Goal: Task Accomplishment & Management: Manage account settings

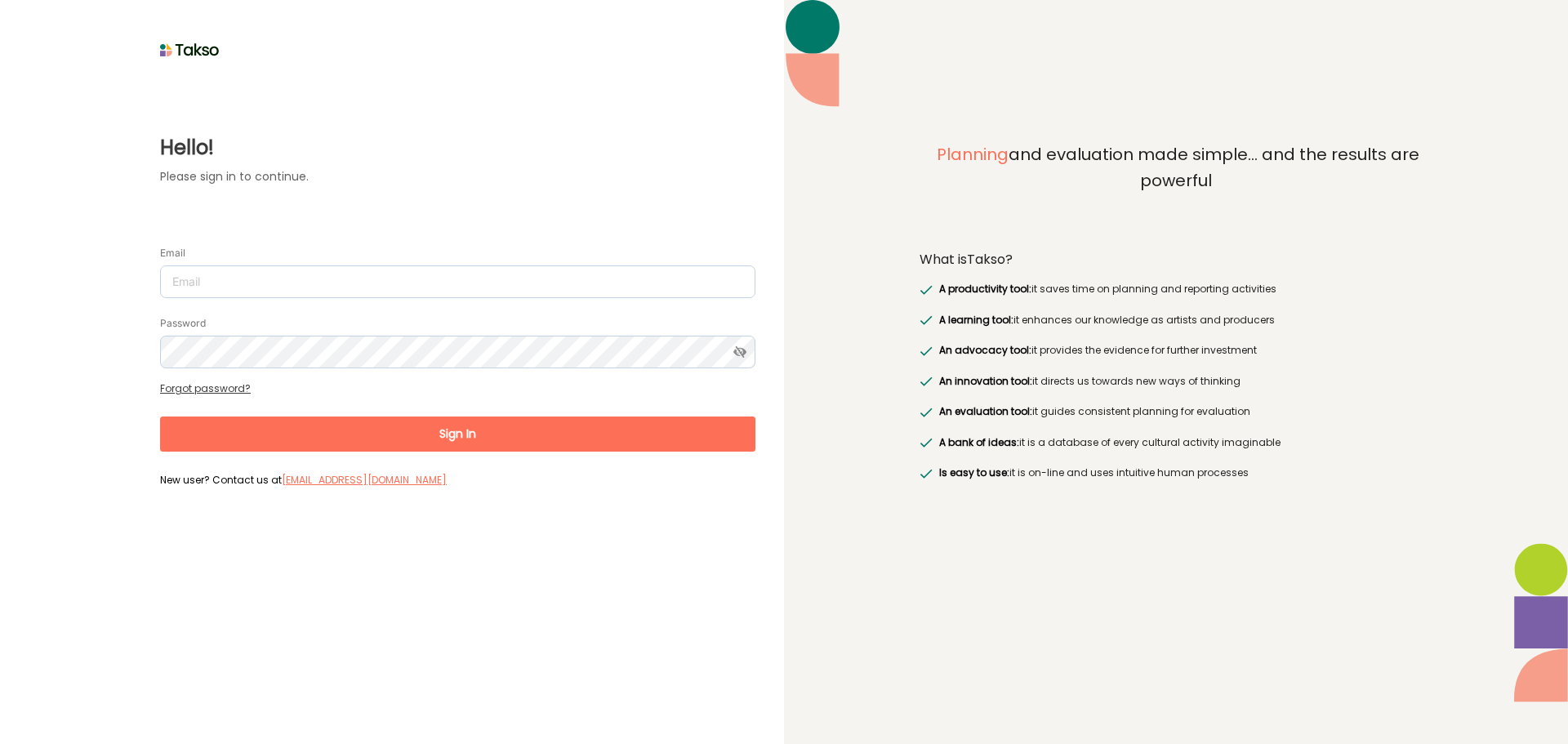
drag, startPoint x: 396, startPoint y: 318, endPoint x: 387, endPoint y: 307, distance: 14.2
click at [396, 318] on div "Password" at bounding box center [458, 341] width 596 height 54
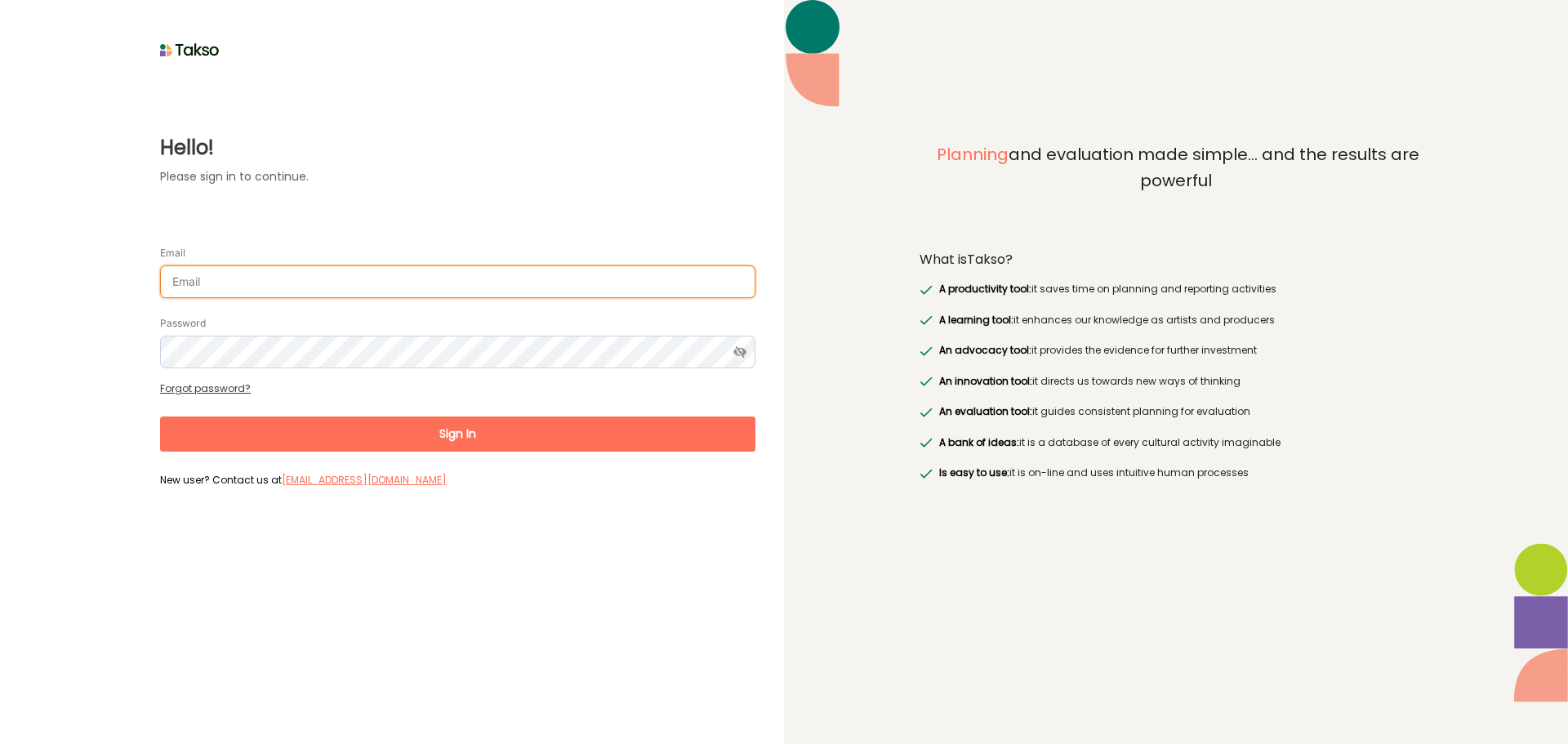
click at [374, 291] on input "Email" at bounding box center [458, 282] width 596 height 32
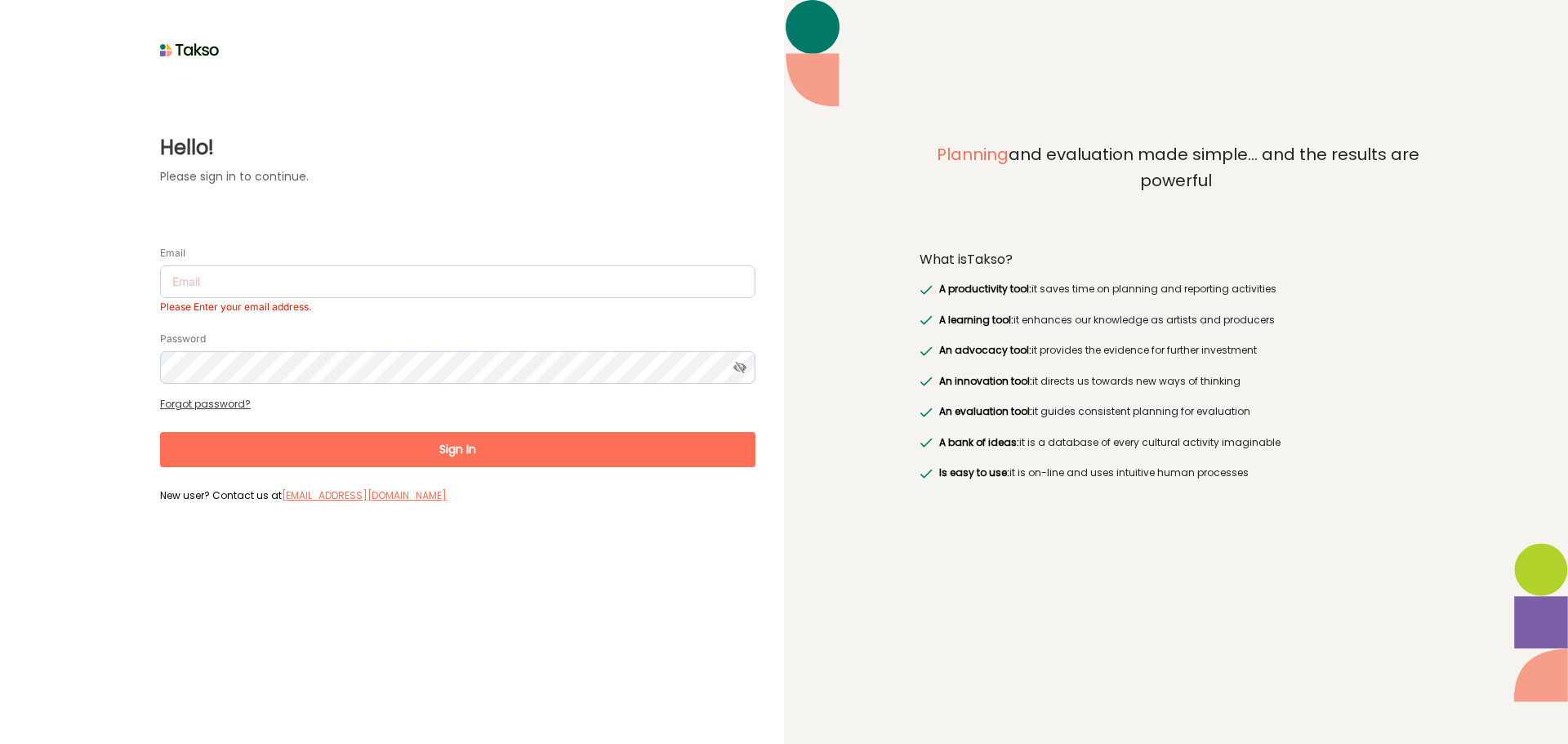
click at [375, 546] on div "Hello! Please sign in to continue. Email Please Enter your email address. Passw…" at bounding box center [392, 372] width 784 height 744
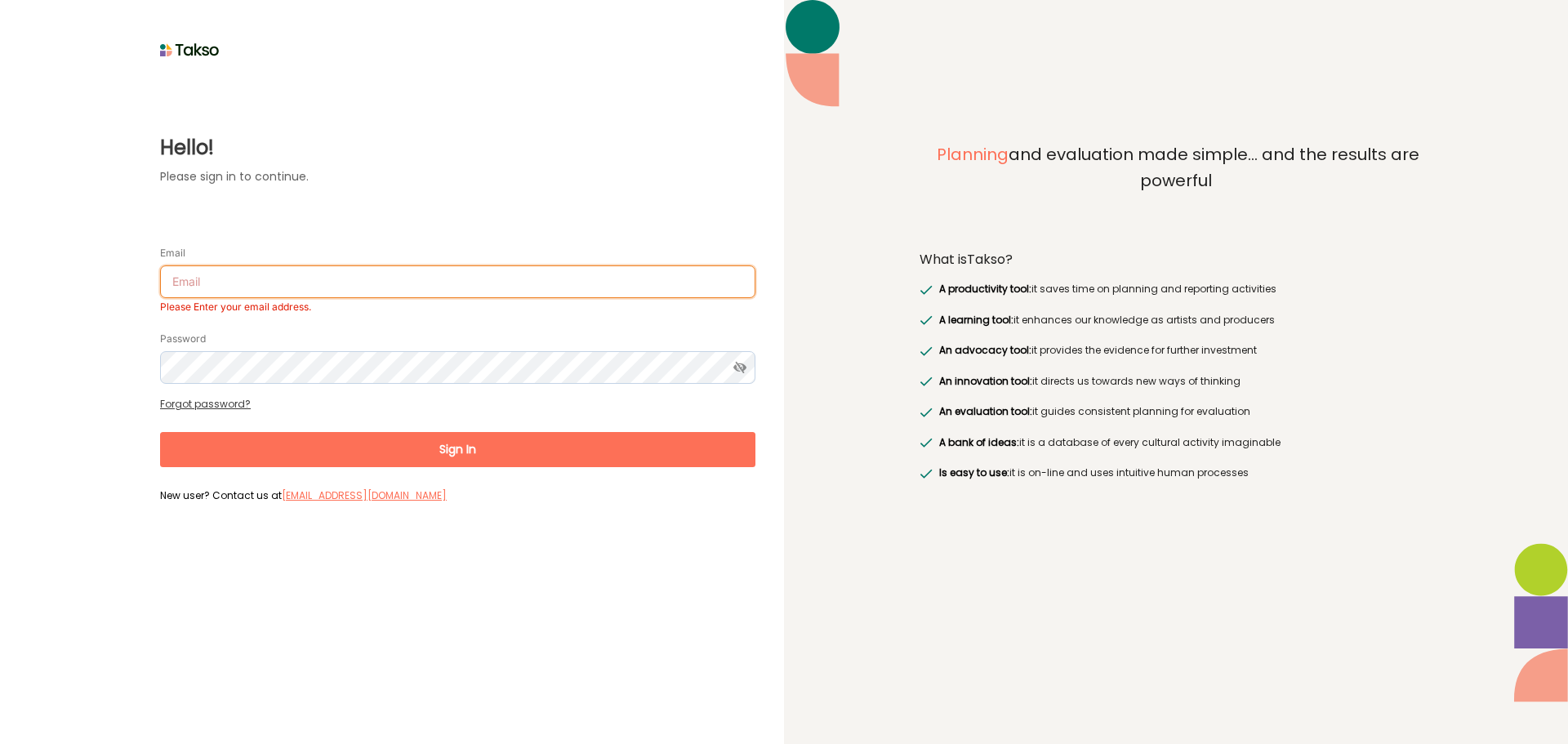
click at [206, 272] on input "Email" at bounding box center [458, 282] width 596 height 32
click at [348, 276] on input "Email" at bounding box center [458, 282] width 596 height 32
paste input "[PERSON_NAME][EMAIL_ADDRESS][DOMAIN_NAME]"
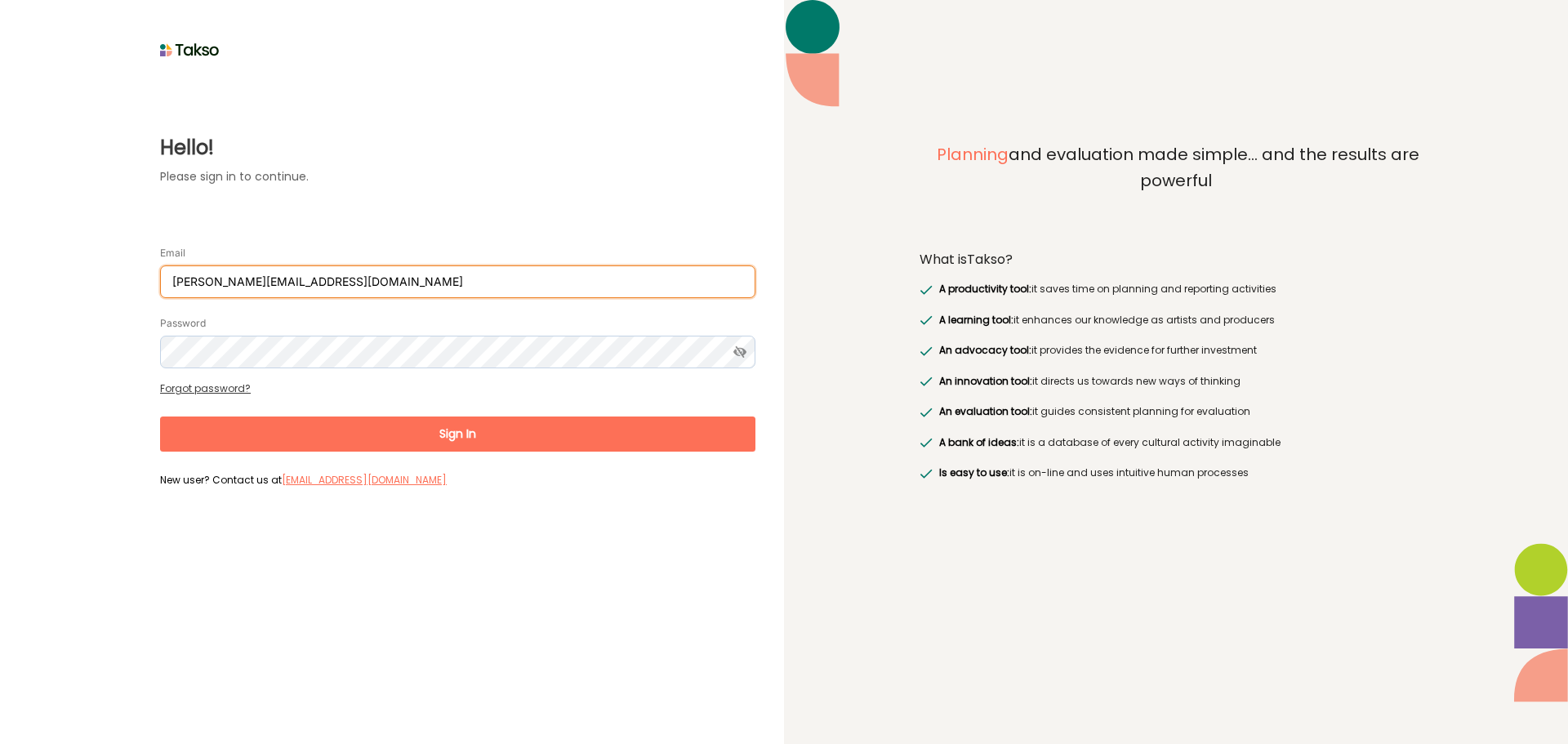
type input "[PERSON_NAME][EMAIL_ADDRESS][DOMAIN_NAME]"
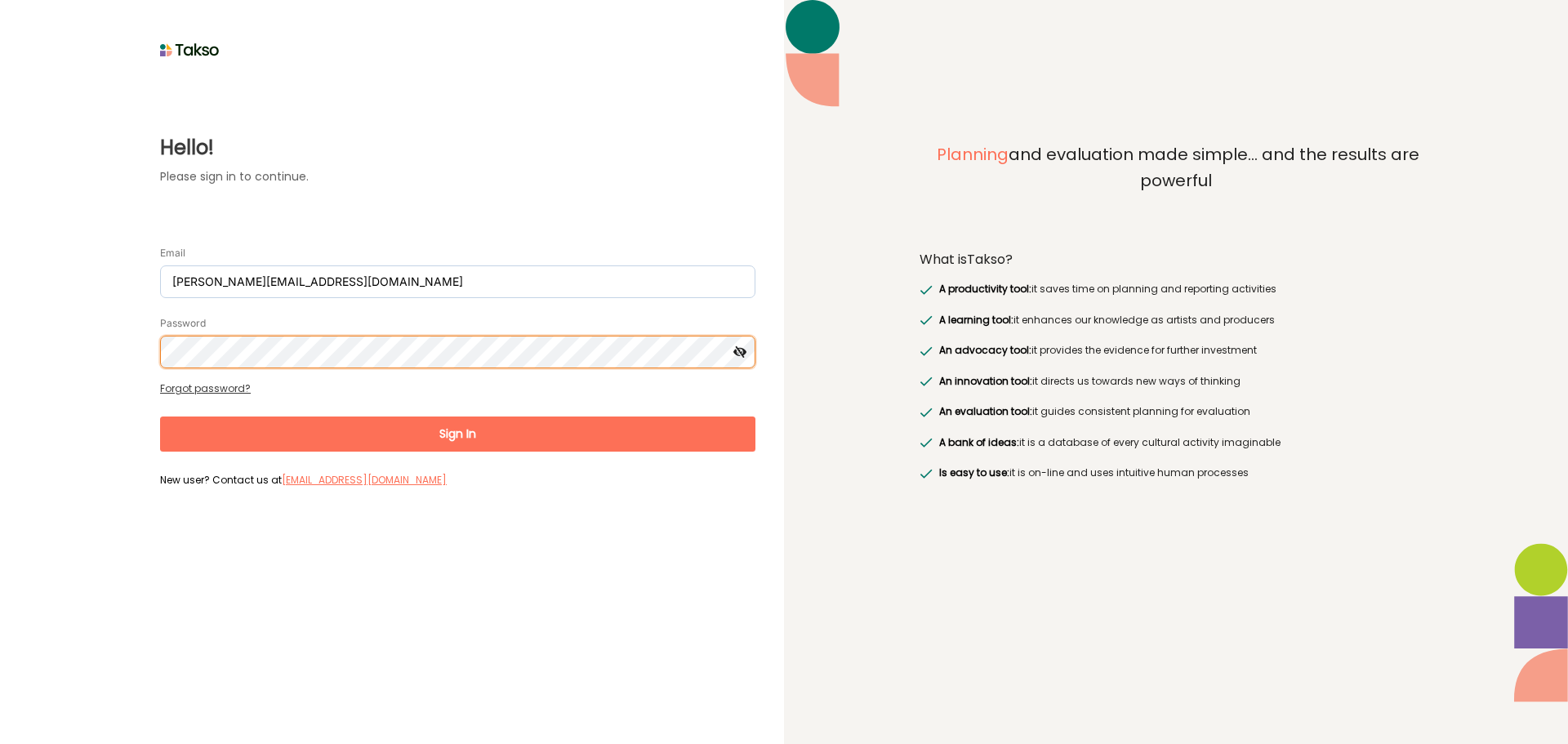
click at [160, 417] on button "Sign In" at bounding box center [458, 434] width 596 height 35
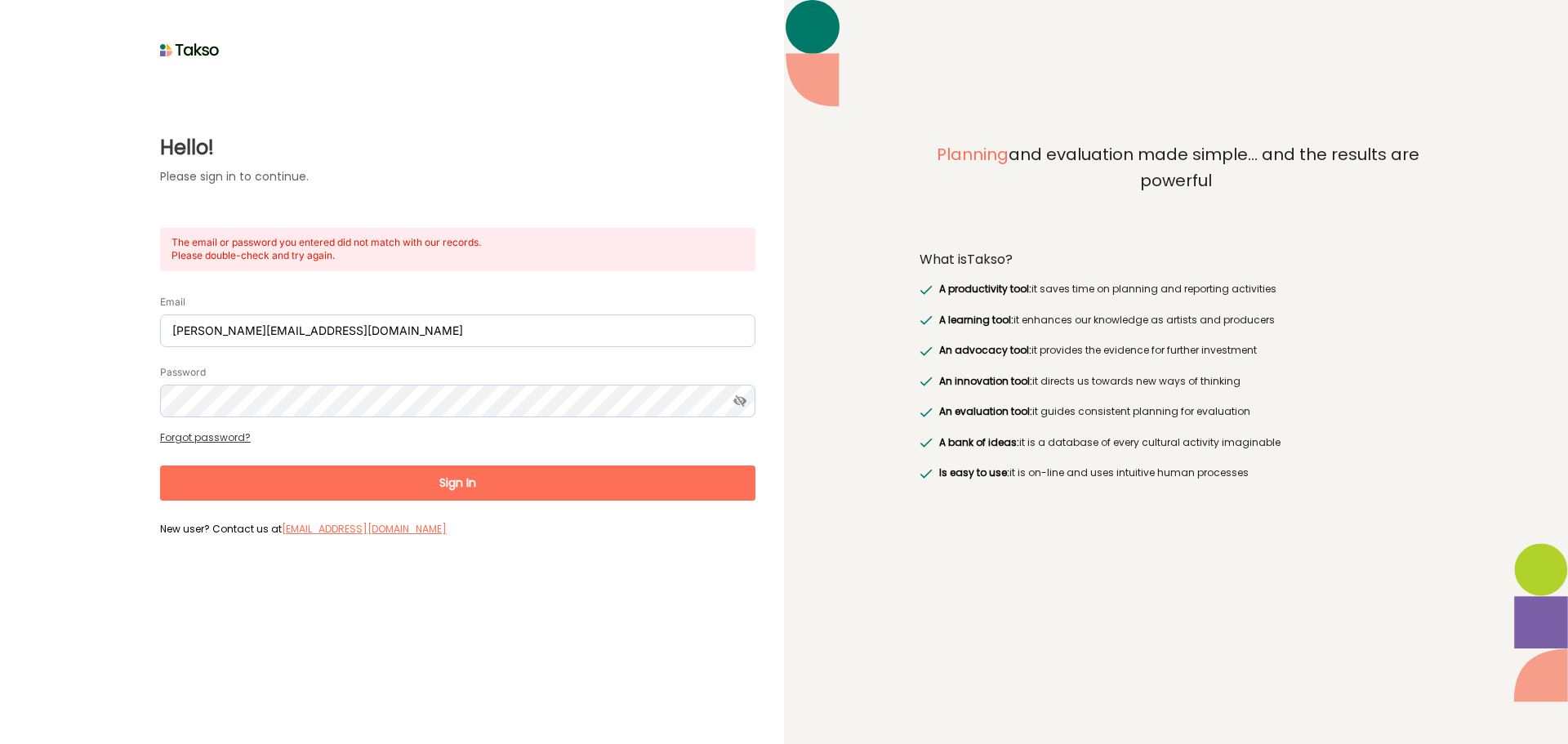
click at [223, 439] on link "Forgot password?" at bounding box center [205, 436] width 91 height 13
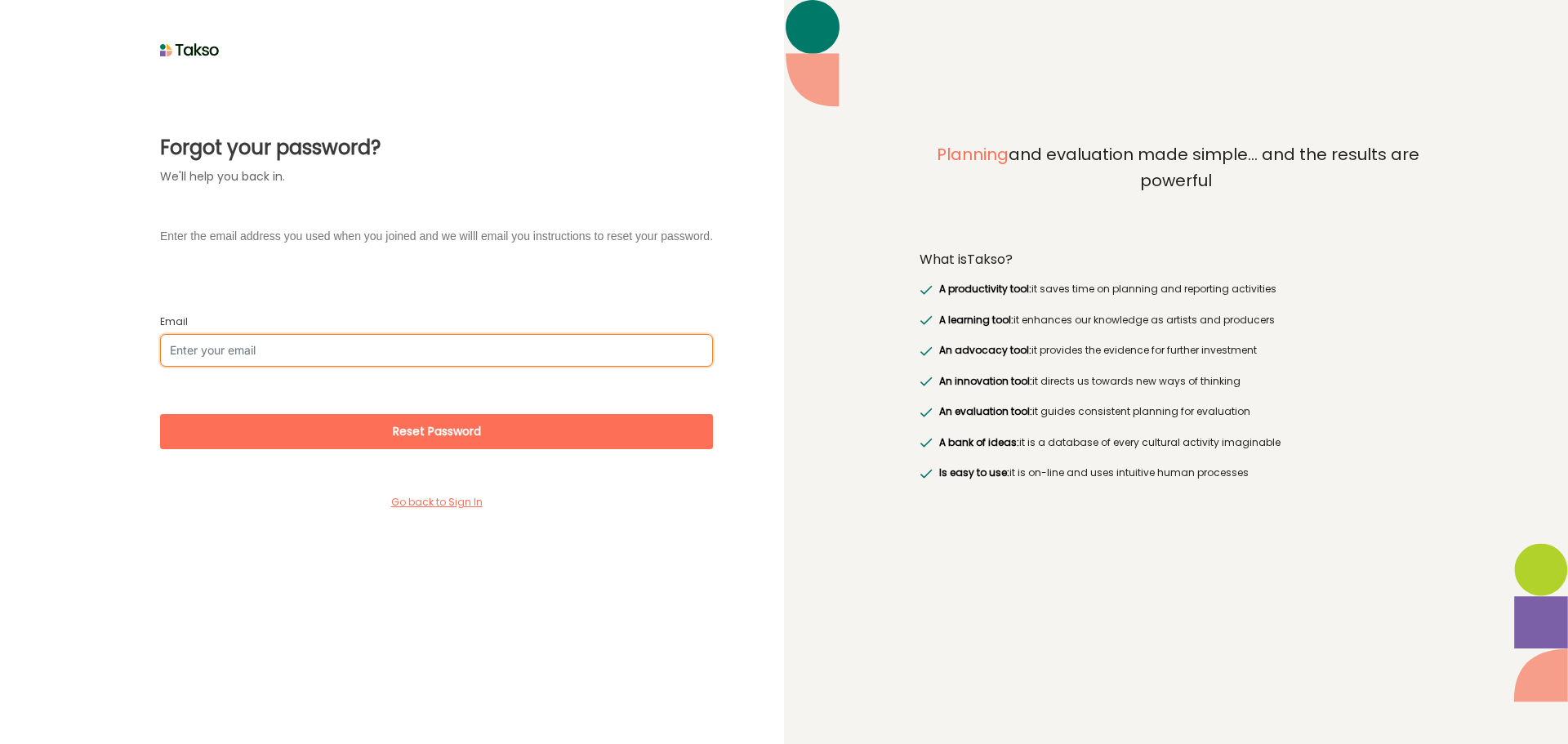
drag, startPoint x: 243, startPoint y: 365, endPoint x: 243, endPoint y: 353, distance: 12.0
click at [243, 364] on input "Email" at bounding box center [437, 350] width 553 height 32
click at [229, 354] on input "Email" at bounding box center [437, 350] width 553 height 32
paste input "[PERSON_NAME][EMAIL_ADDRESS][DOMAIN_NAME]"
type input "[PERSON_NAME][EMAIL_ADDRESS][DOMAIN_NAME]"
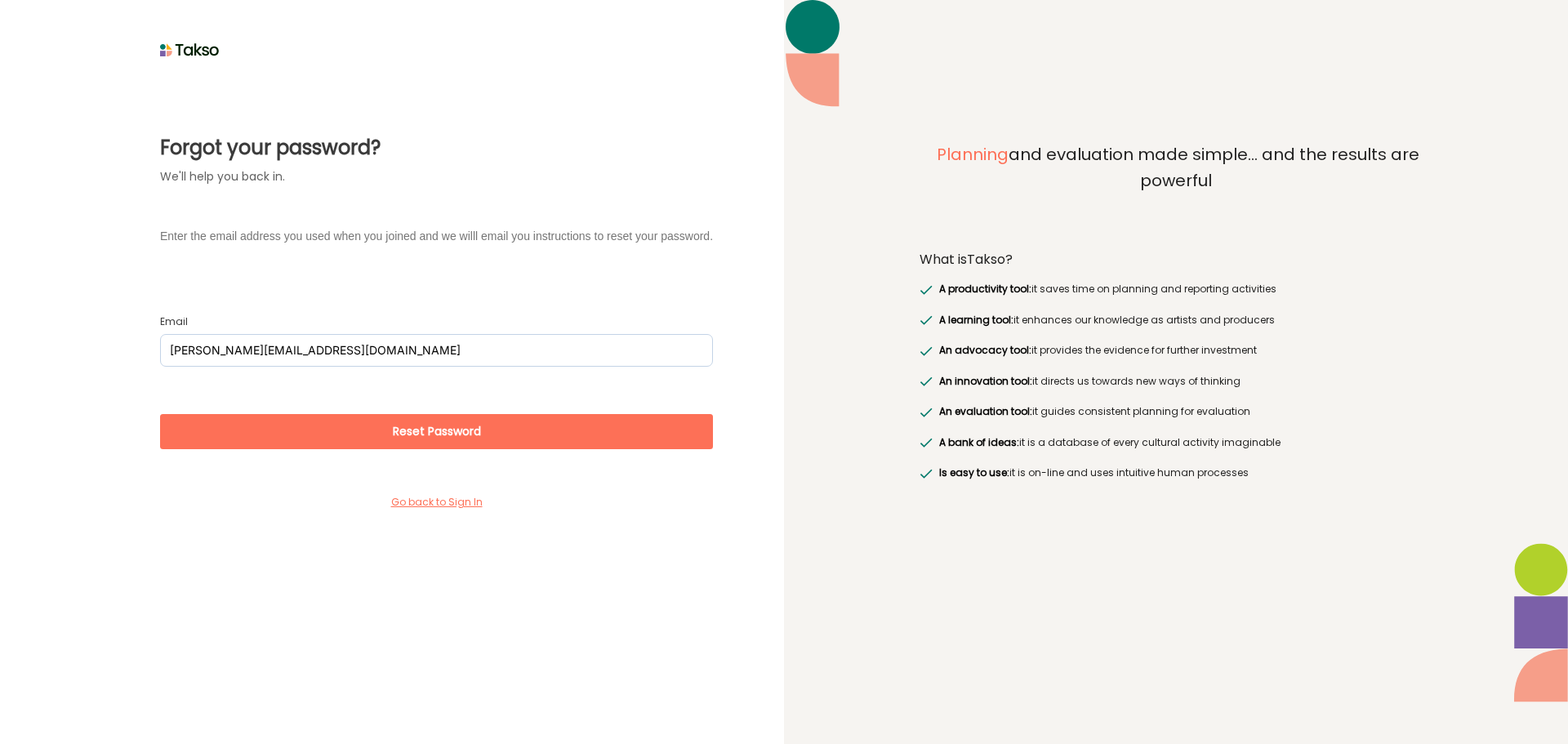
click at [634, 442] on button "Reset Password" at bounding box center [437, 431] width 553 height 35
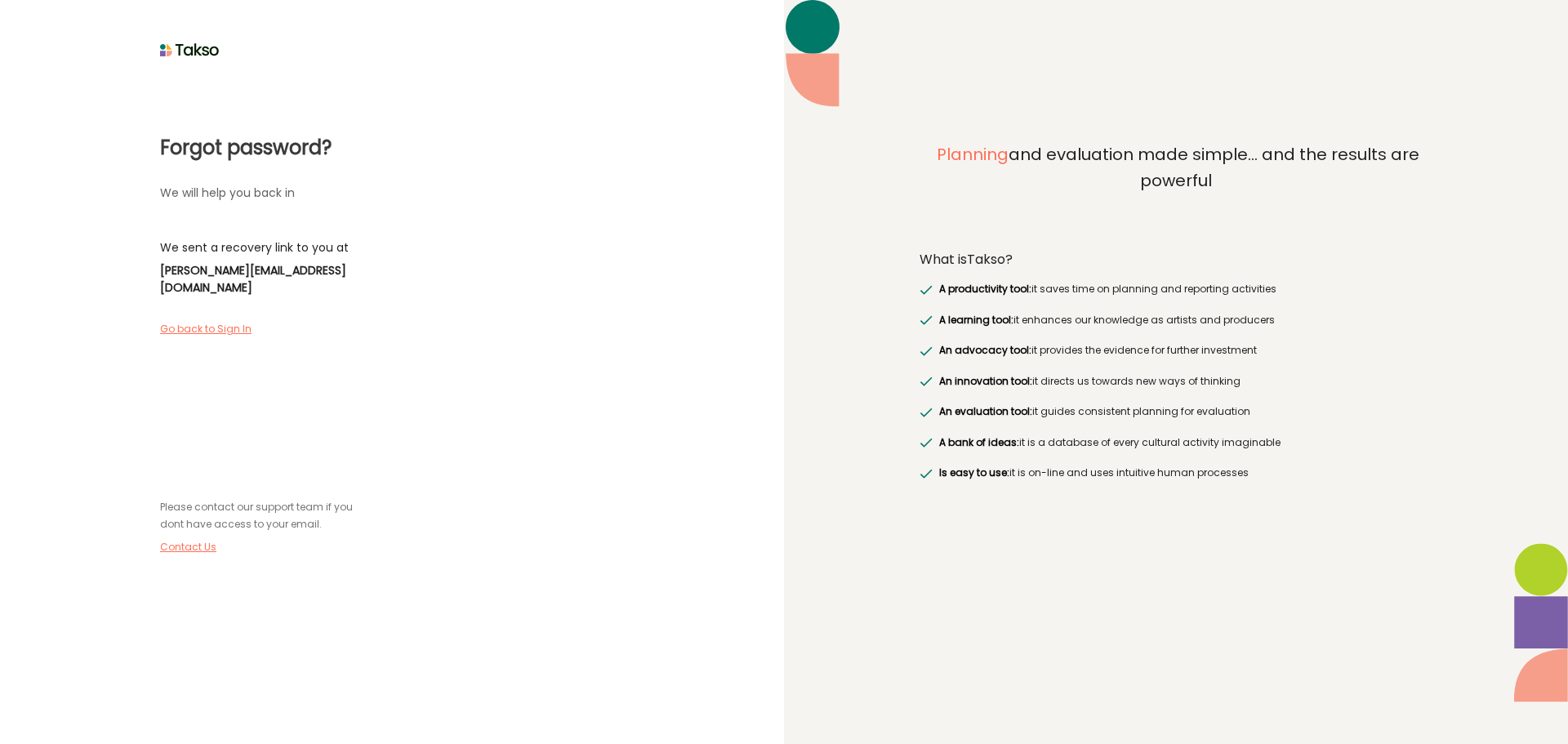
click at [187, 322] on label "Go back to Sign In" at bounding box center [212, 329] width 103 height 14
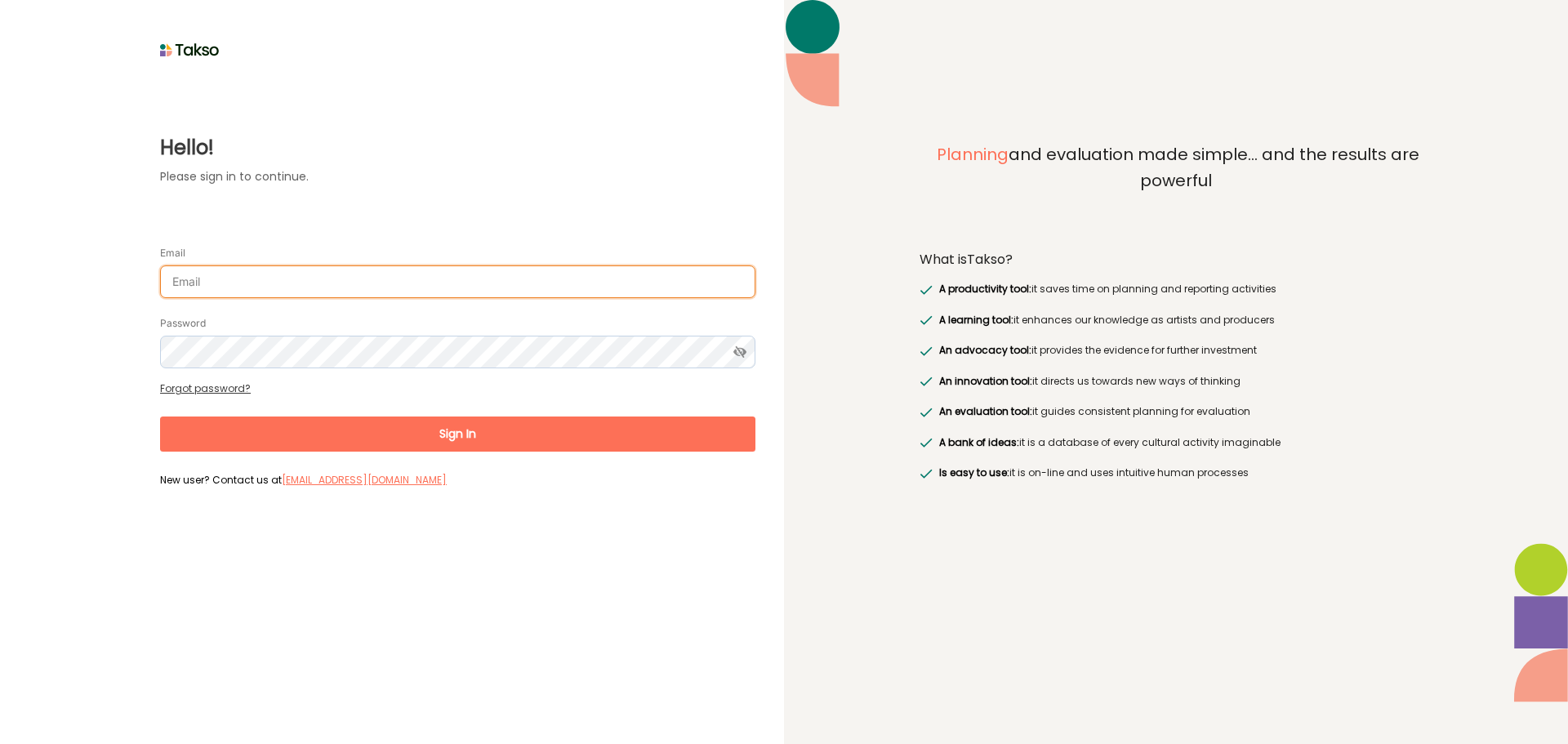
click at [236, 285] on input "Email" at bounding box center [458, 282] width 596 height 32
click at [231, 271] on input "Email" at bounding box center [458, 282] width 596 height 32
drag, startPoint x: 229, startPoint y: 276, endPoint x: 168, endPoint y: 288, distance: 62.2
click at [93, 277] on div "Hello! Please sign in to continue. Email n Password Forgot password? Sign In Ne…" at bounding box center [392, 277] width 727 height 430
paste input ".[EMAIL_ADDRESS][DOMAIN_NAME]"
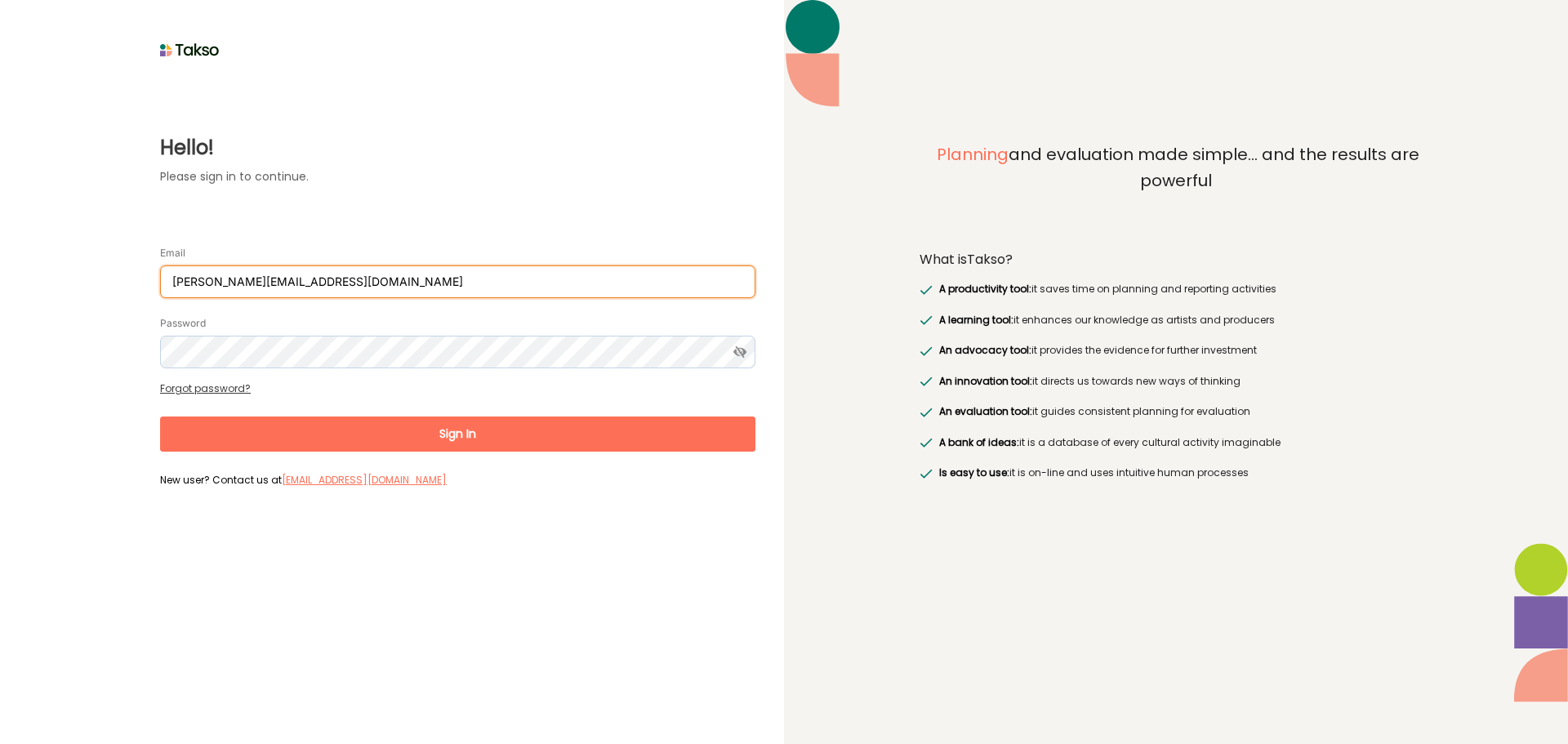
type input "[PERSON_NAME][EMAIL_ADDRESS][DOMAIN_NAME]"
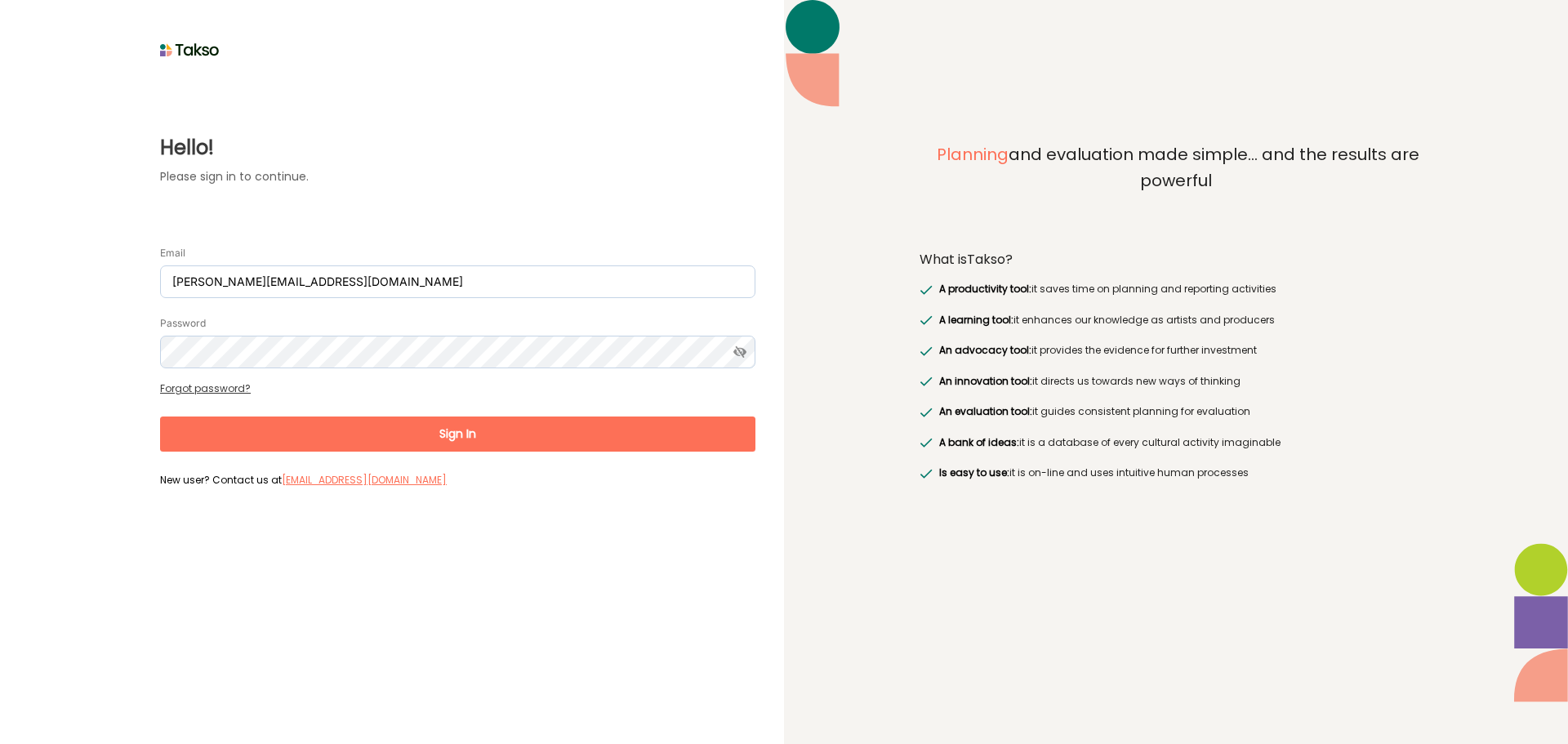
click at [658, 425] on button "Sign In" at bounding box center [458, 434] width 596 height 35
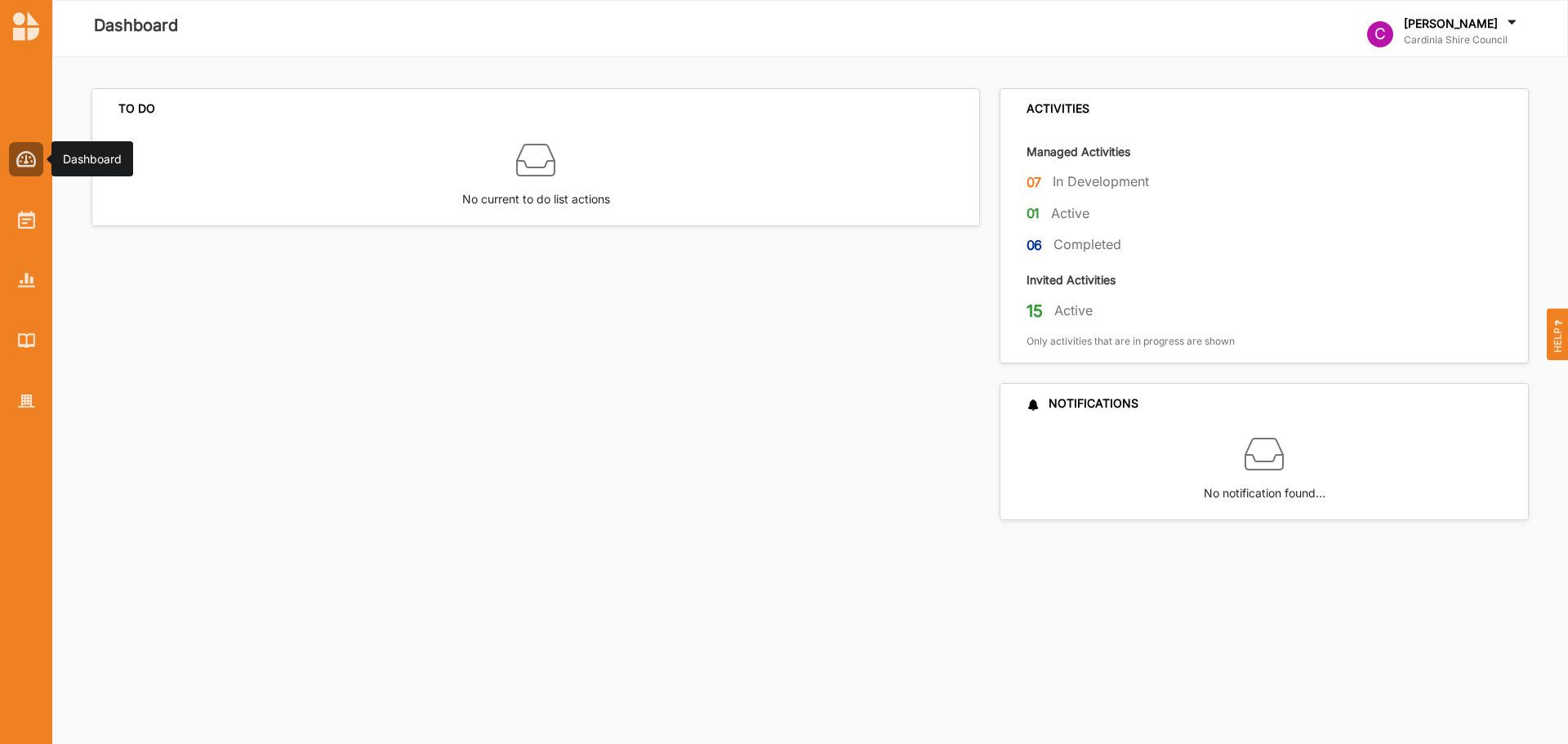
click at [21, 163] on img at bounding box center [26, 159] width 21 height 16
click at [32, 228] on img at bounding box center [26, 220] width 17 height 18
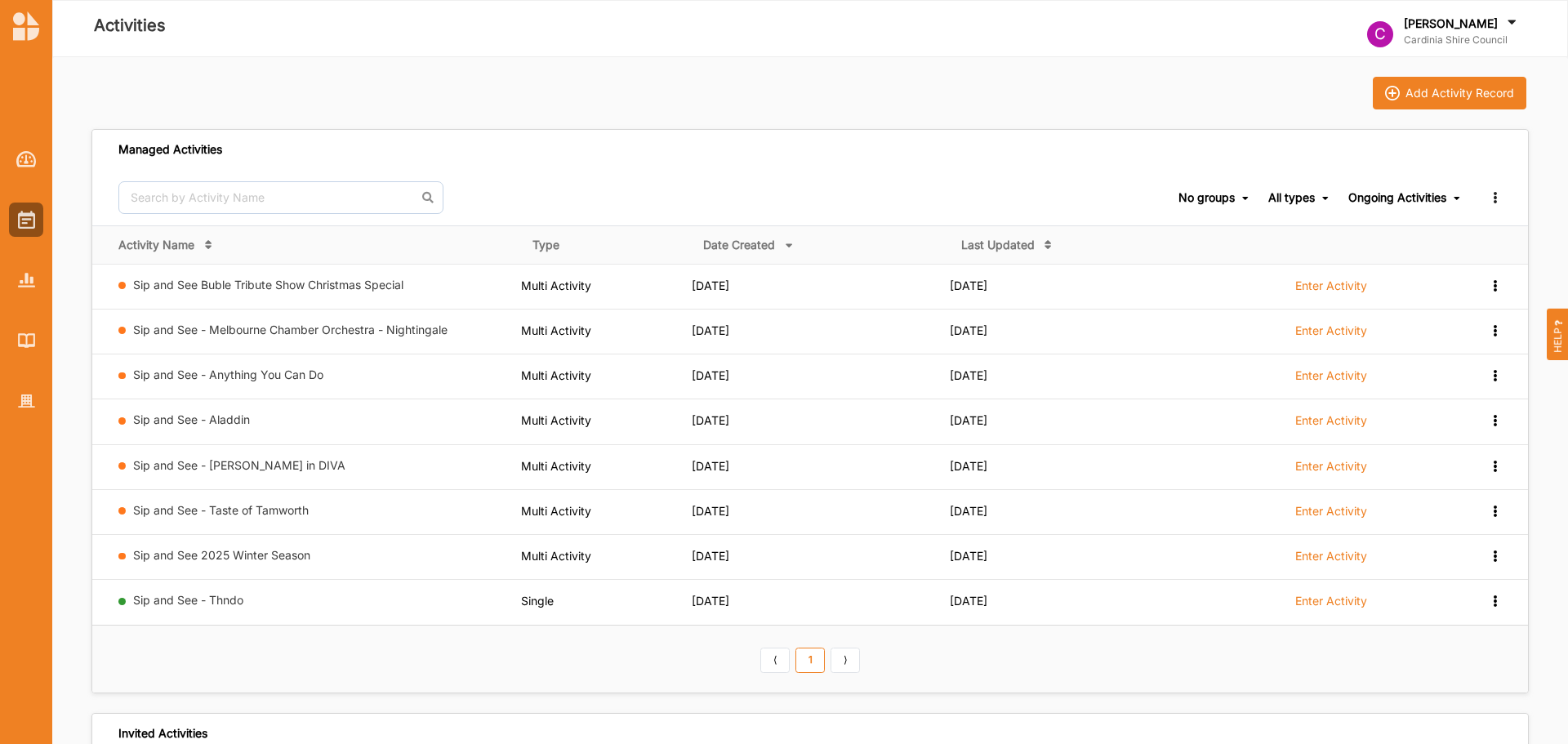
click at [245, 506] on link "Sip and See - Taste of Tamworth" at bounding box center [221, 509] width 176 height 13
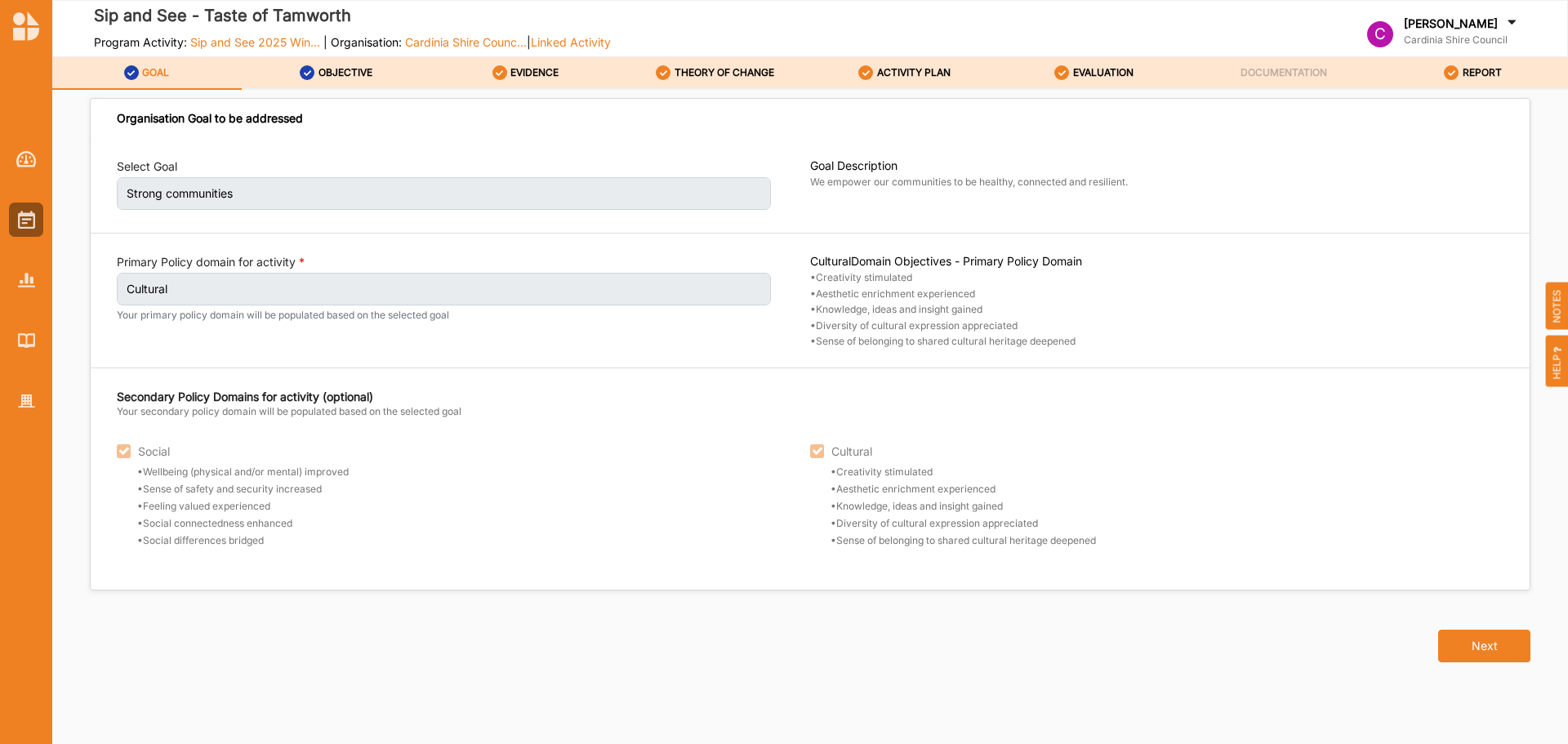
click at [1099, 63] on div "EVALUATION" at bounding box center [1094, 72] width 79 height 30
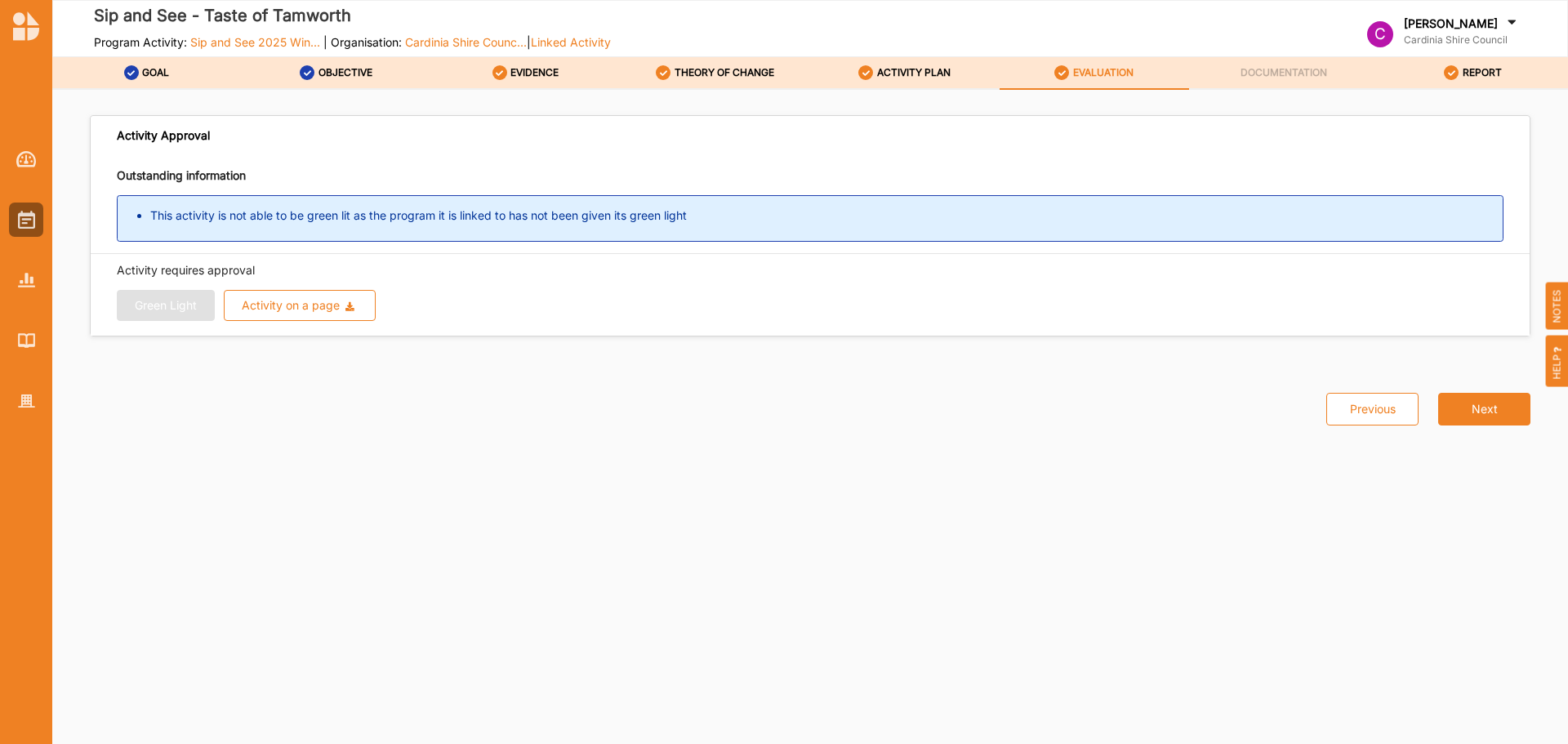
click at [996, 66] on link "ACTIVITY PLAN" at bounding box center [905, 74] width 190 height 32
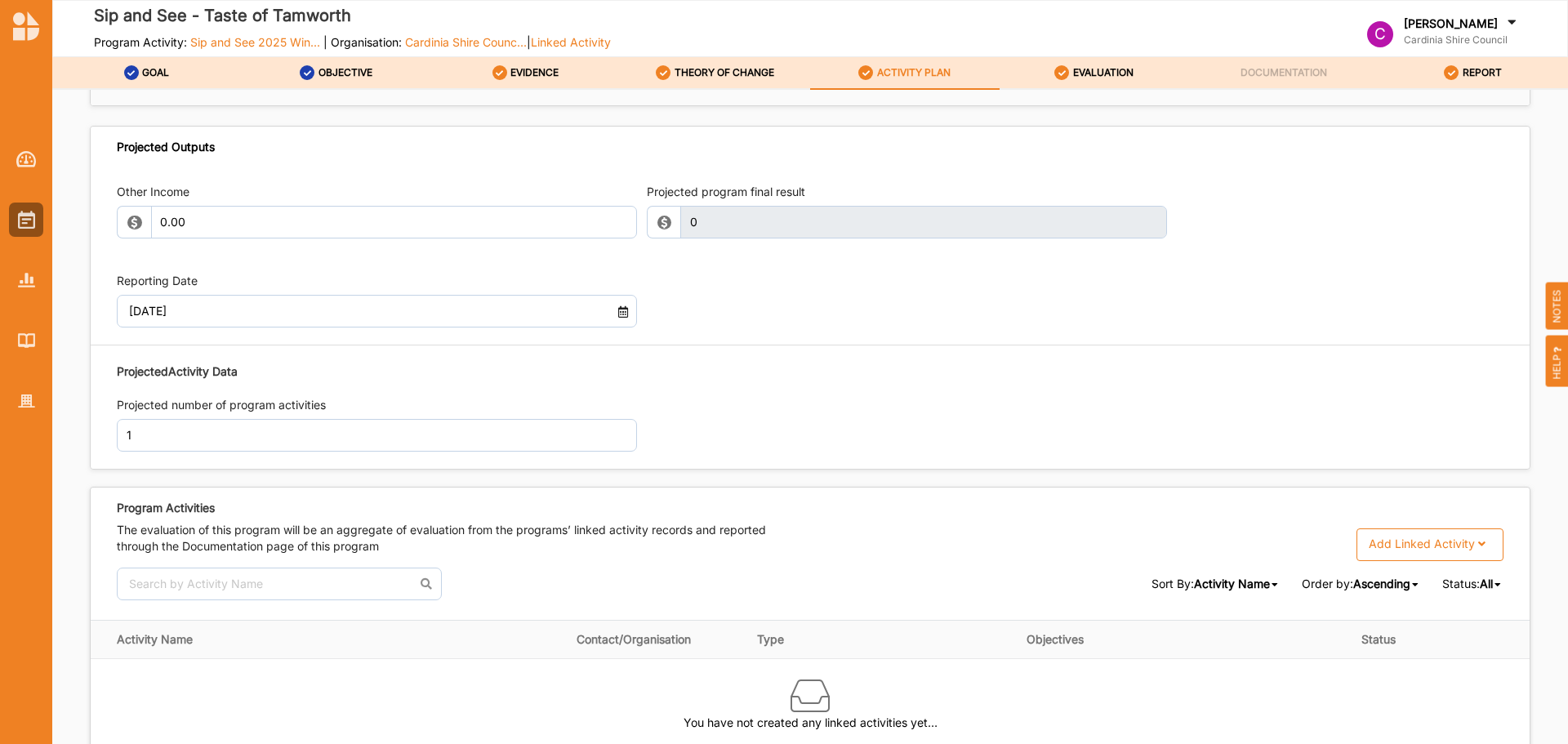
scroll to position [1592, 0]
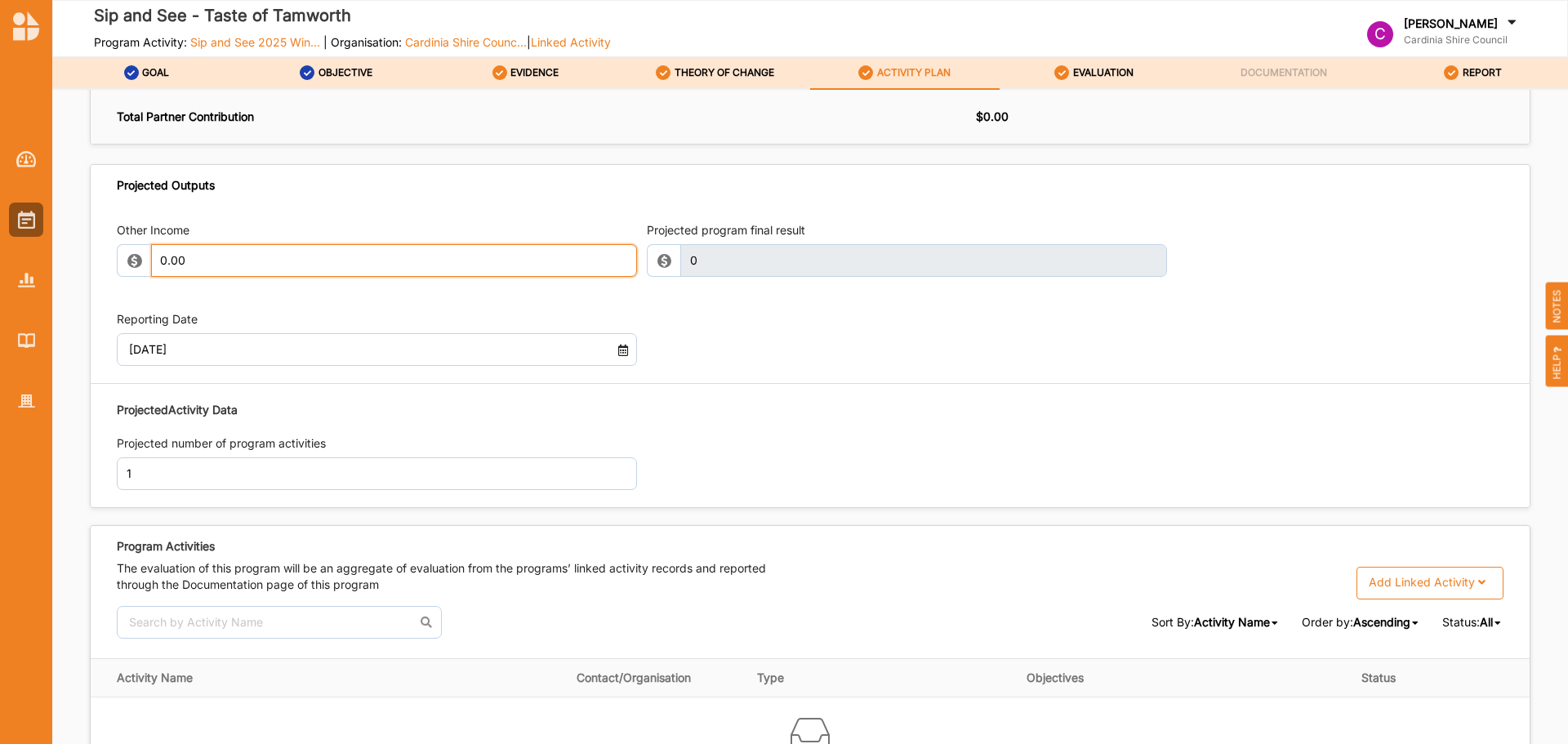
click at [259, 268] on input "0.00" at bounding box center [394, 260] width 486 height 32
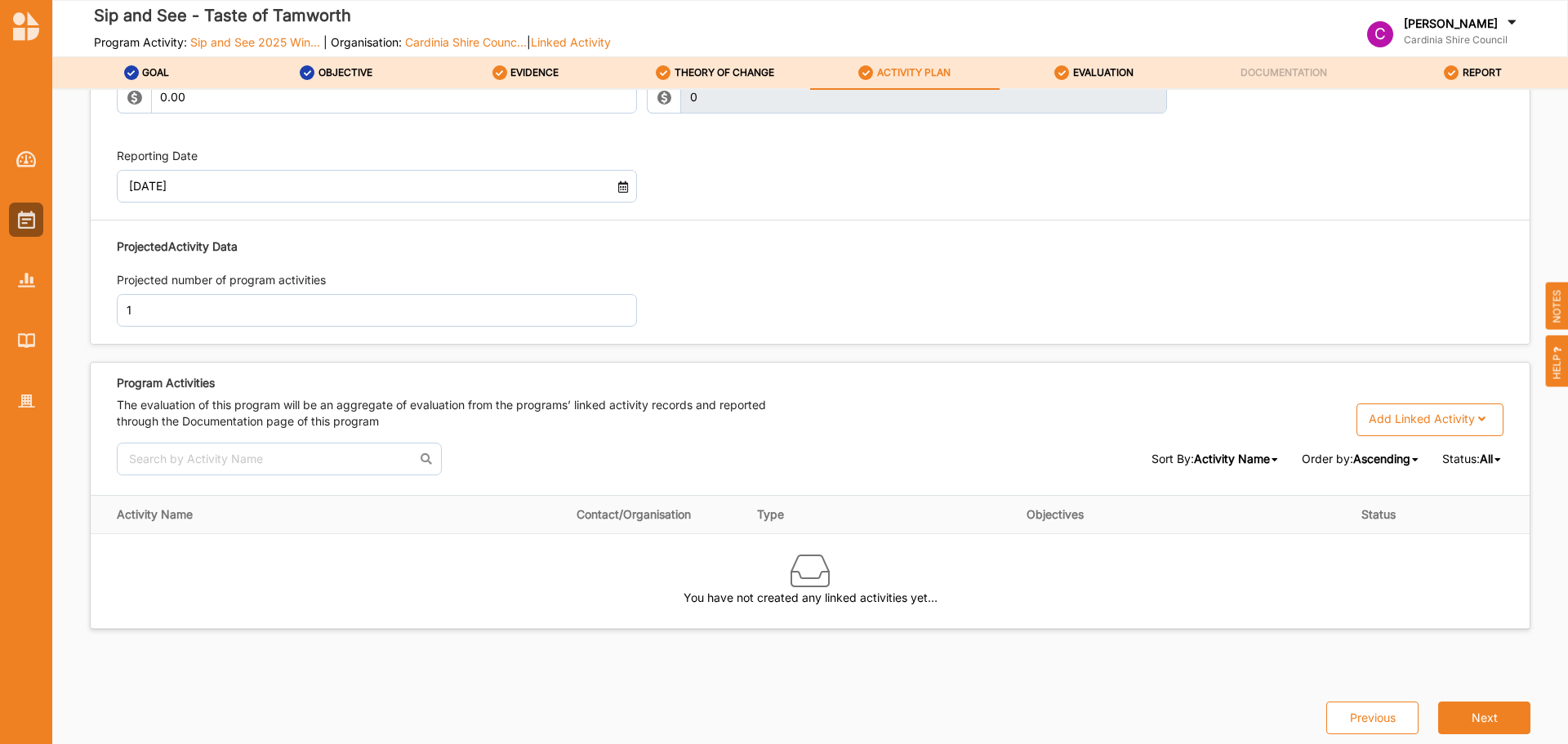
scroll to position [1768, 0]
click at [1472, 717] on button "Next" at bounding box center [1484, 717] width 93 height 32
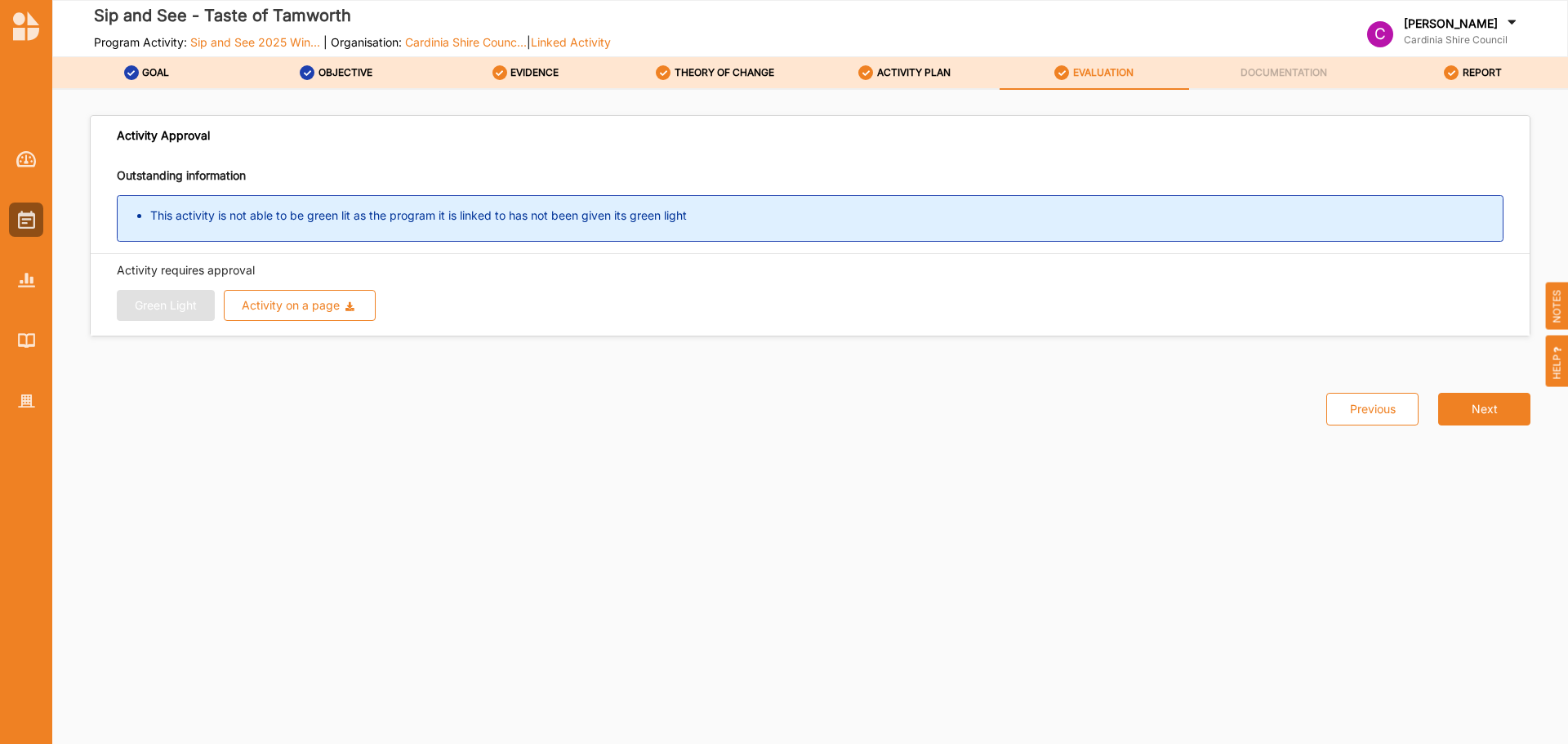
click at [742, 55] on div "Sip and See - Taste of Tamworth Program Activity: Sip and See 2025 Win... | Org…" at bounding box center [521, 29] width 915 height 53
click at [723, 67] on label "THEORY OF CHANGE" at bounding box center [725, 73] width 100 height 13
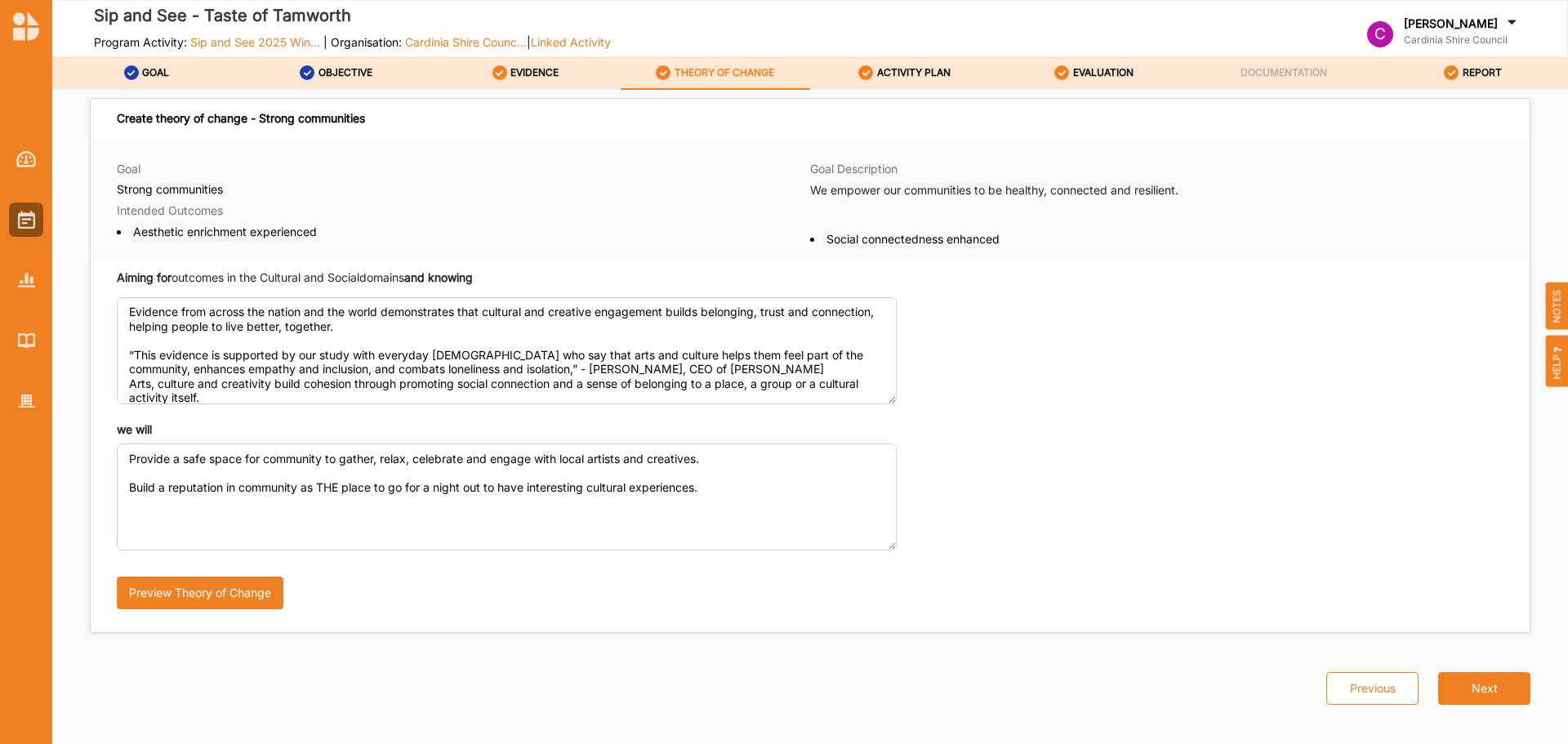
click at [1475, 690] on button "Next" at bounding box center [1484, 688] width 93 height 32
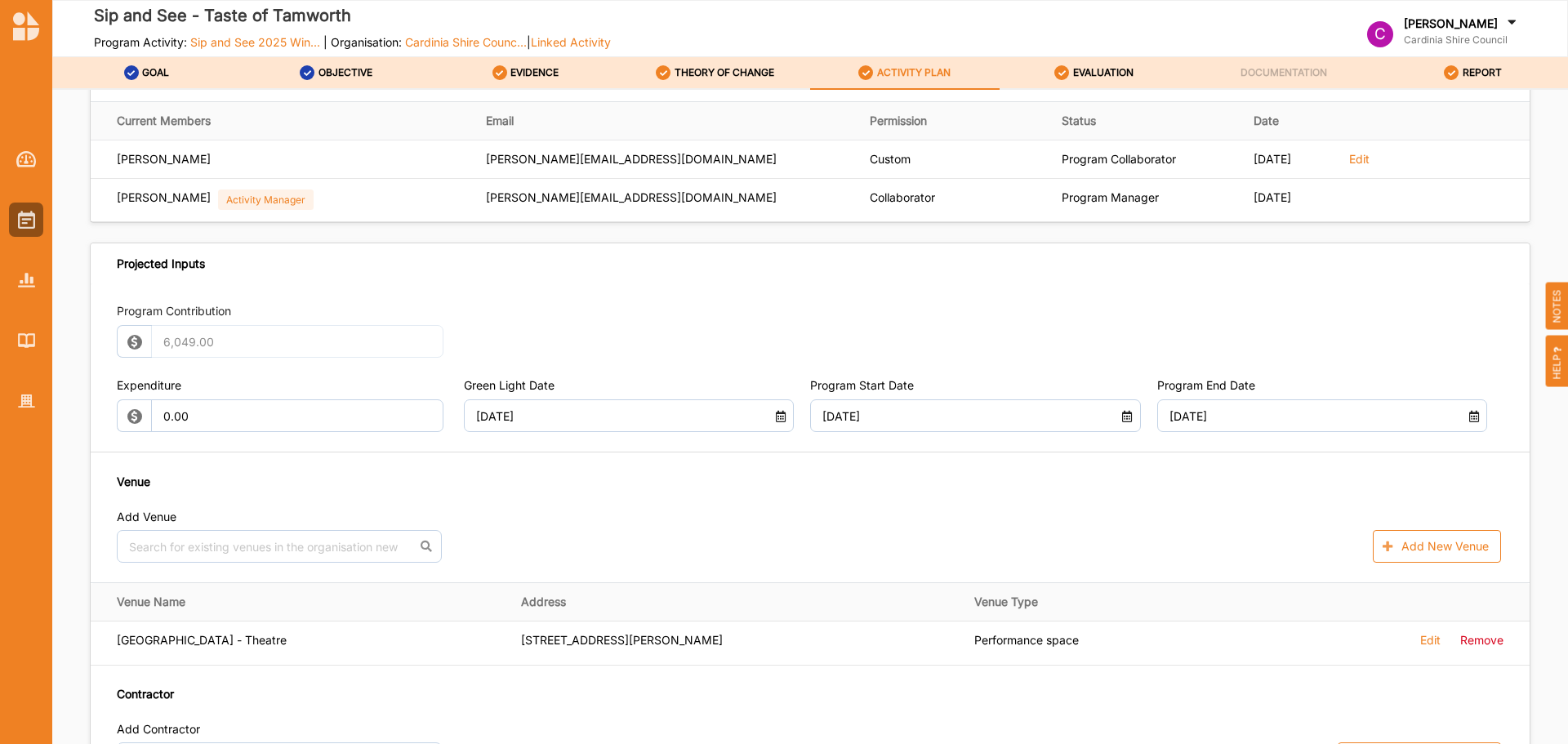
scroll to position [653, 0]
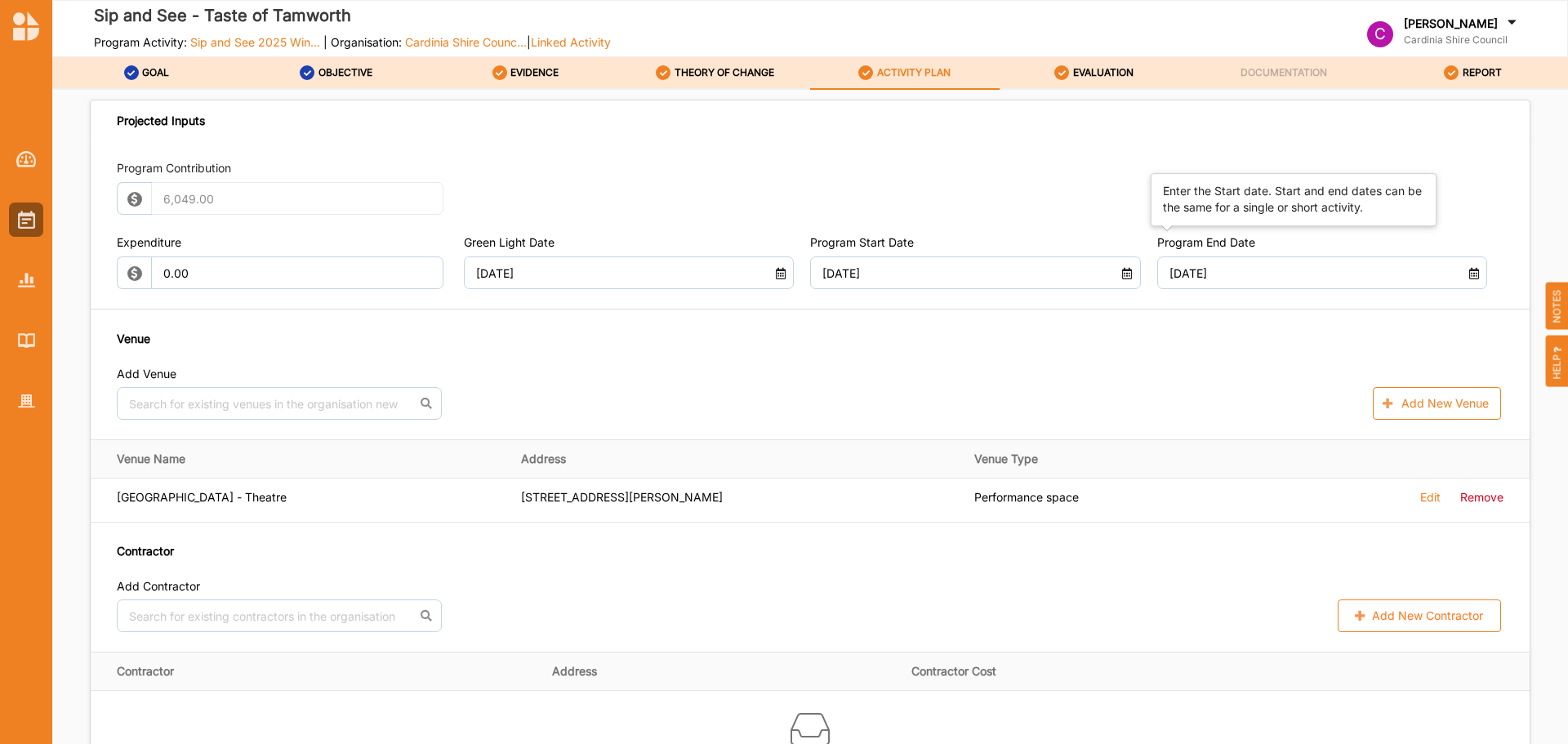
click at [1247, 269] on input "[DATE]" at bounding box center [1309, 273] width 297 height 32
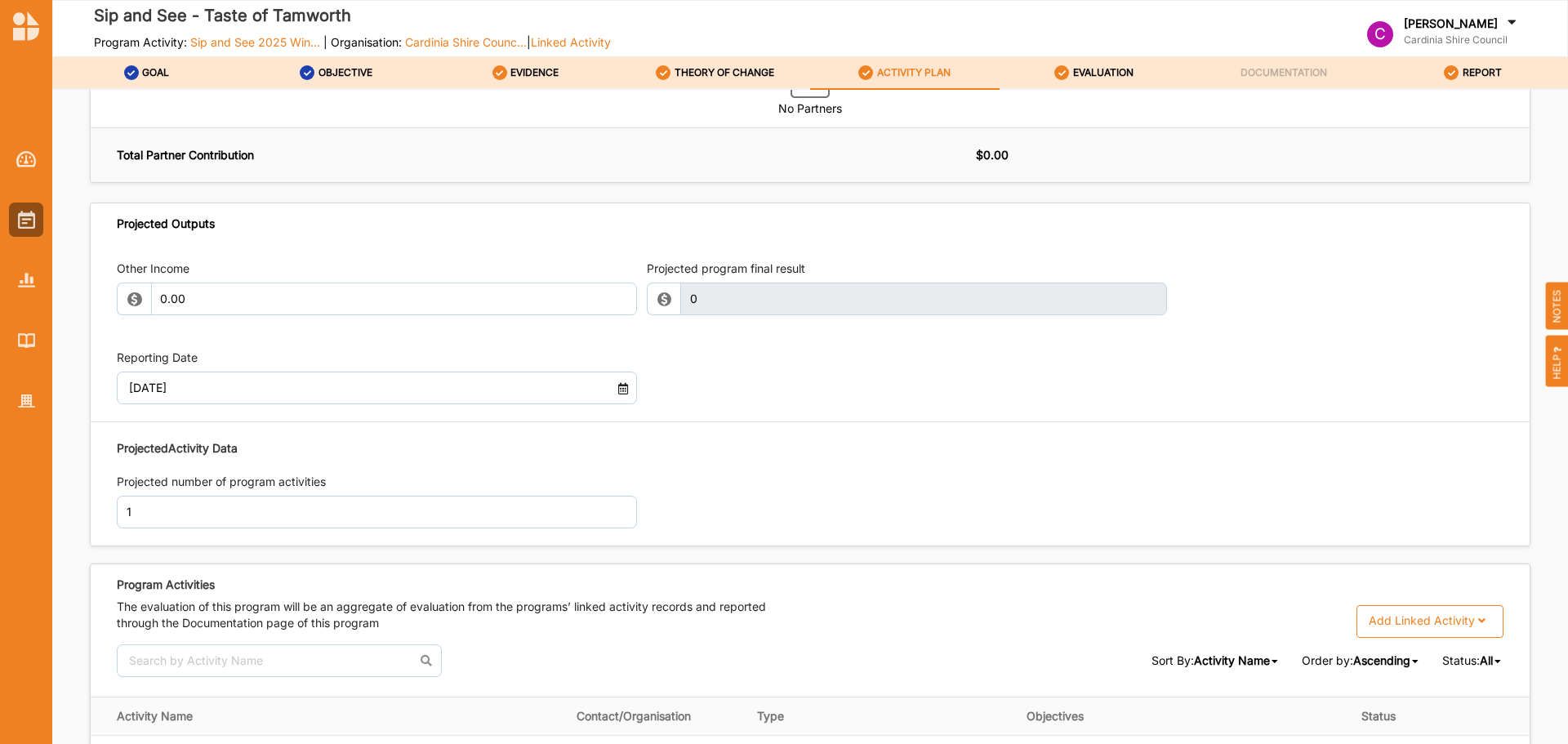
scroll to position [1756, 0]
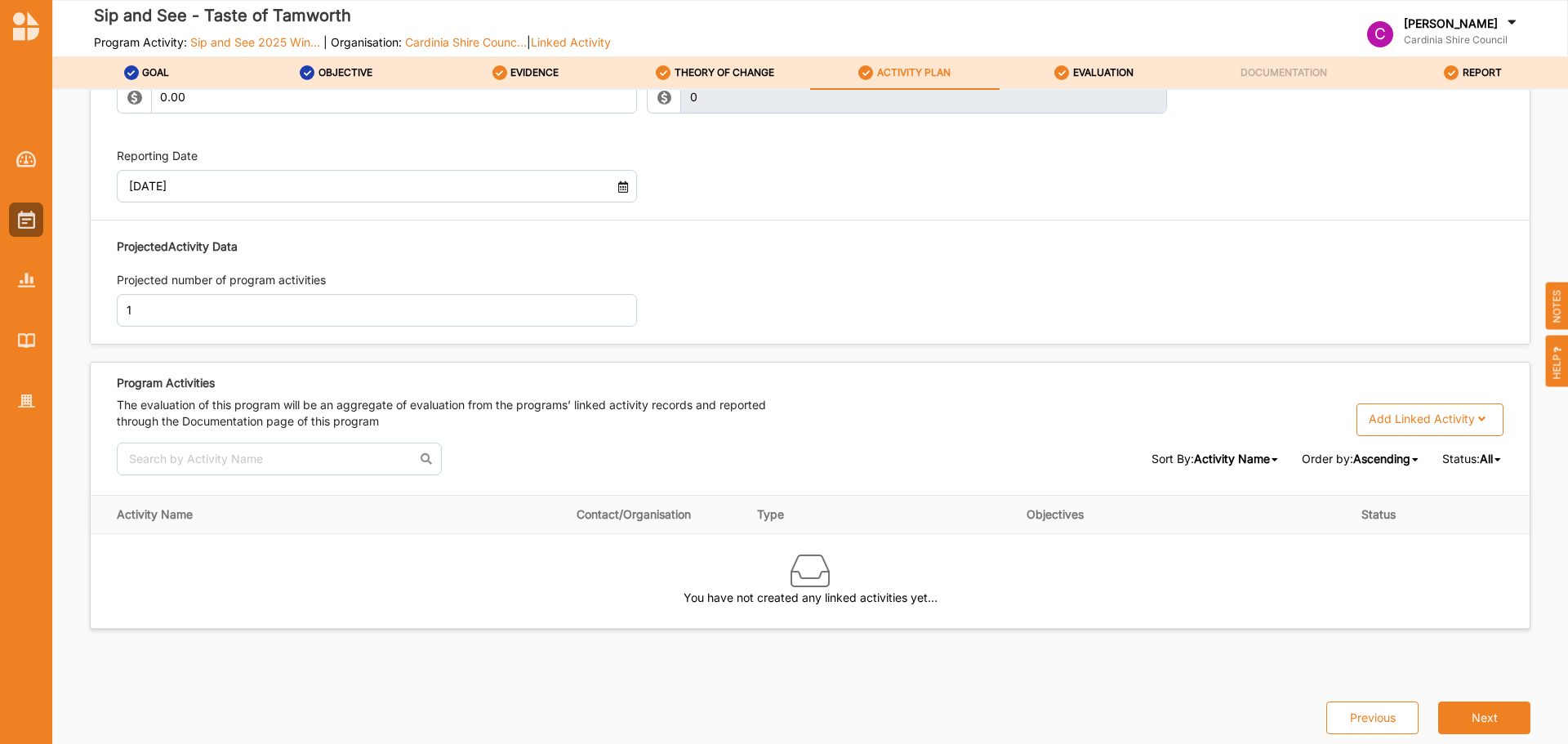
click at [1478, 724] on button "Next" at bounding box center [1484, 717] width 93 height 32
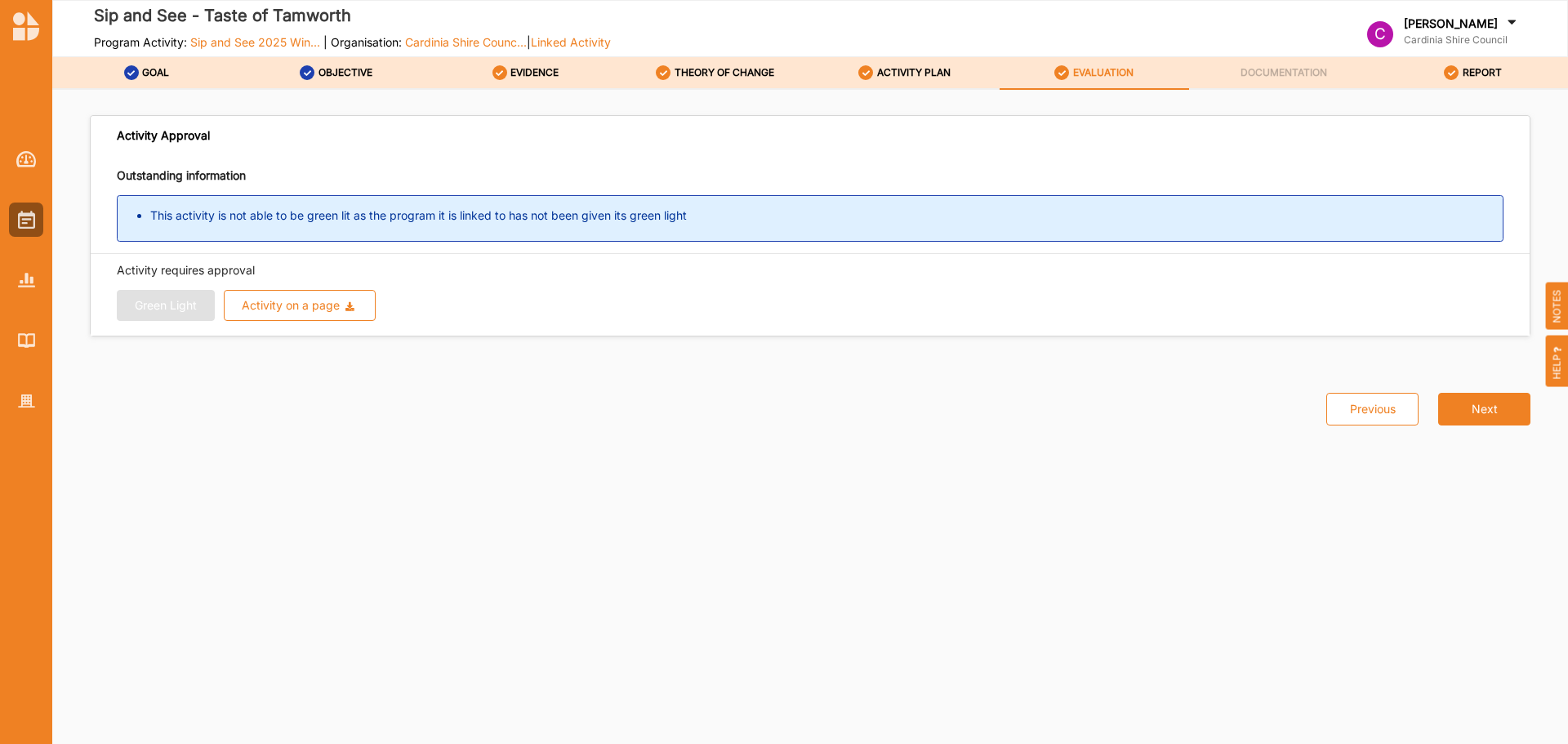
click at [364, 214] on li "This activity is not able to be green lit as the program it is linked to has no…" at bounding box center [826, 215] width 1353 height 16
click at [22, 215] on img at bounding box center [26, 220] width 17 height 18
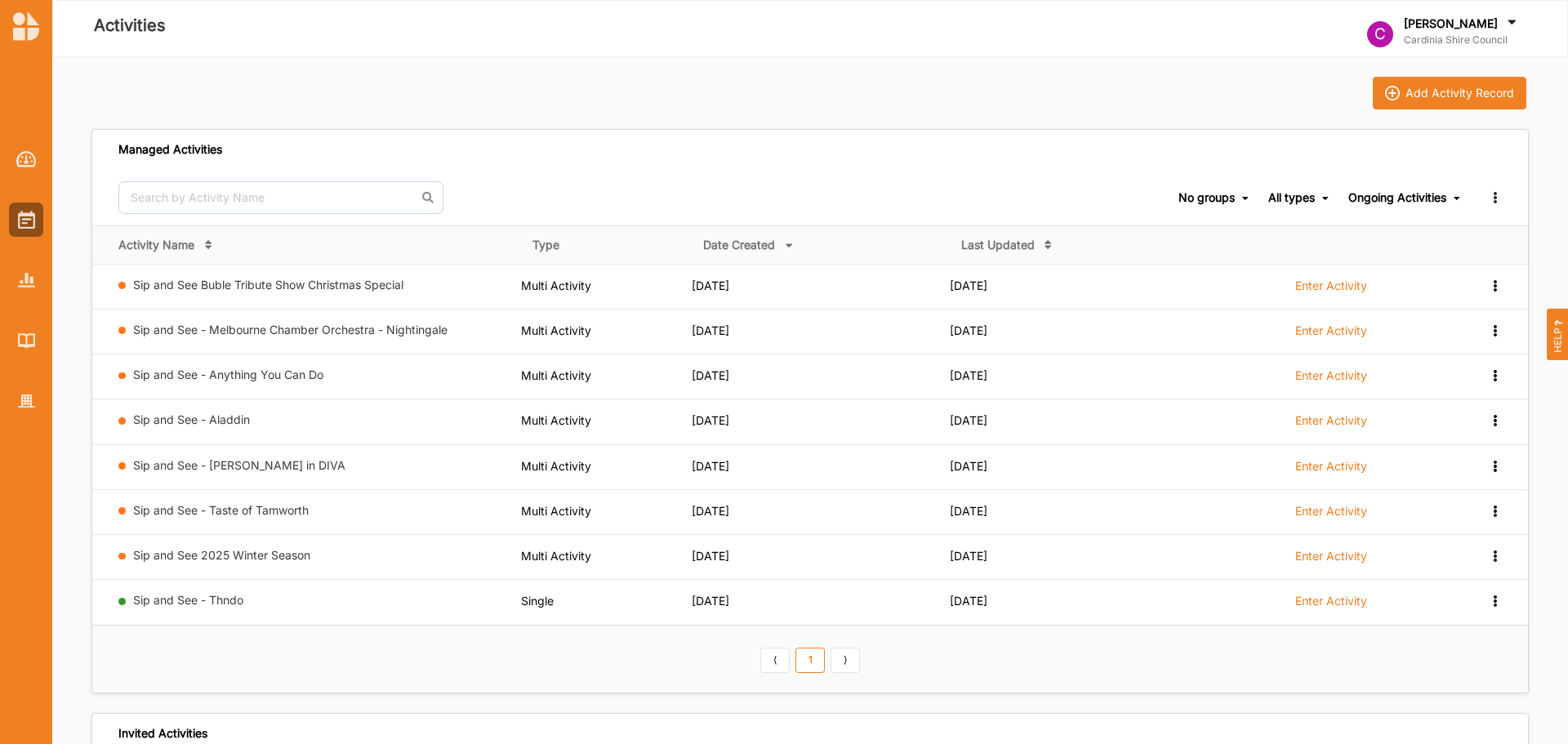
click at [243, 553] on link "Sip and See 2025 Winter Season" at bounding box center [221, 554] width 177 height 13
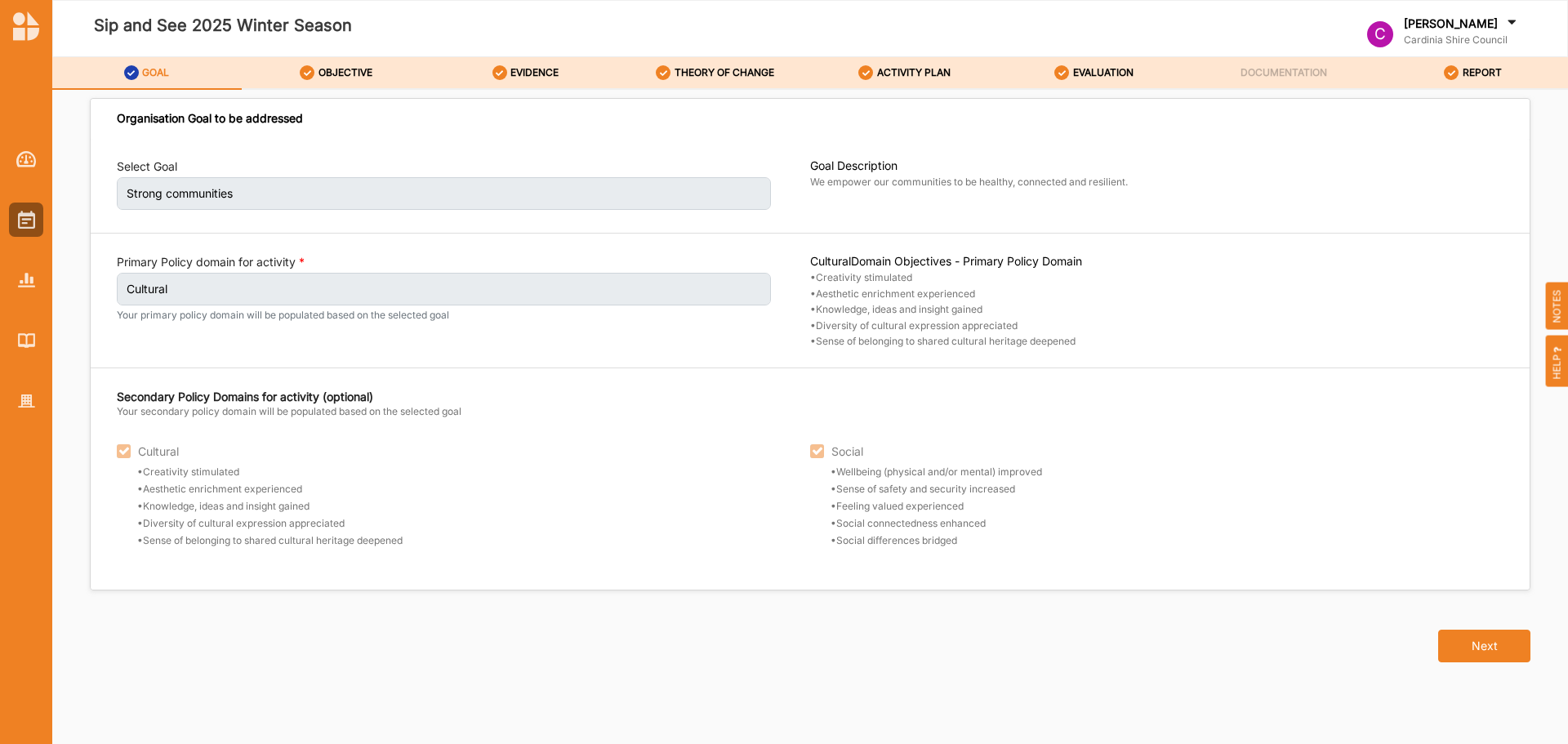
click at [965, 72] on link "ACTIVITY PLAN" at bounding box center [905, 74] width 190 height 32
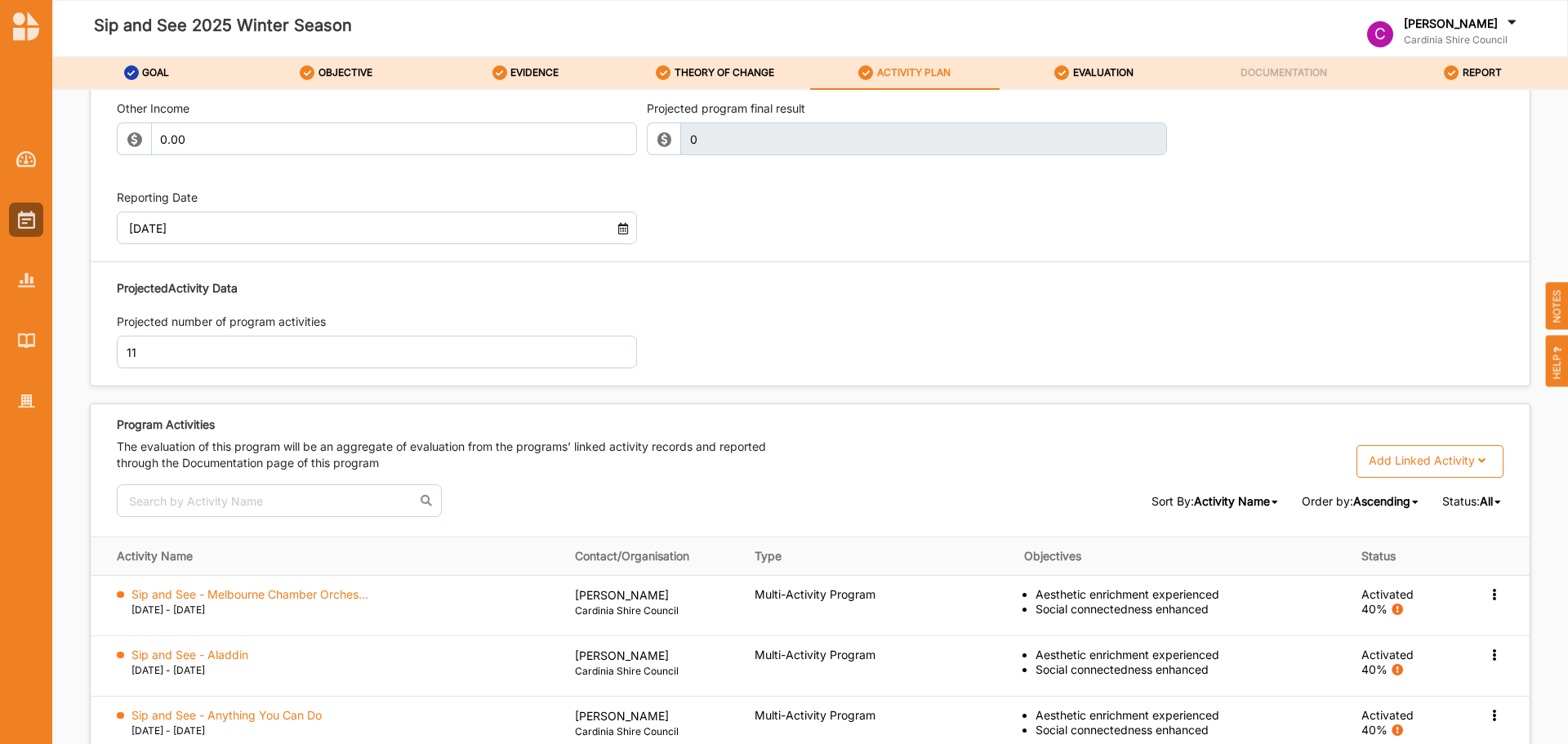
scroll to position [2093, 0]
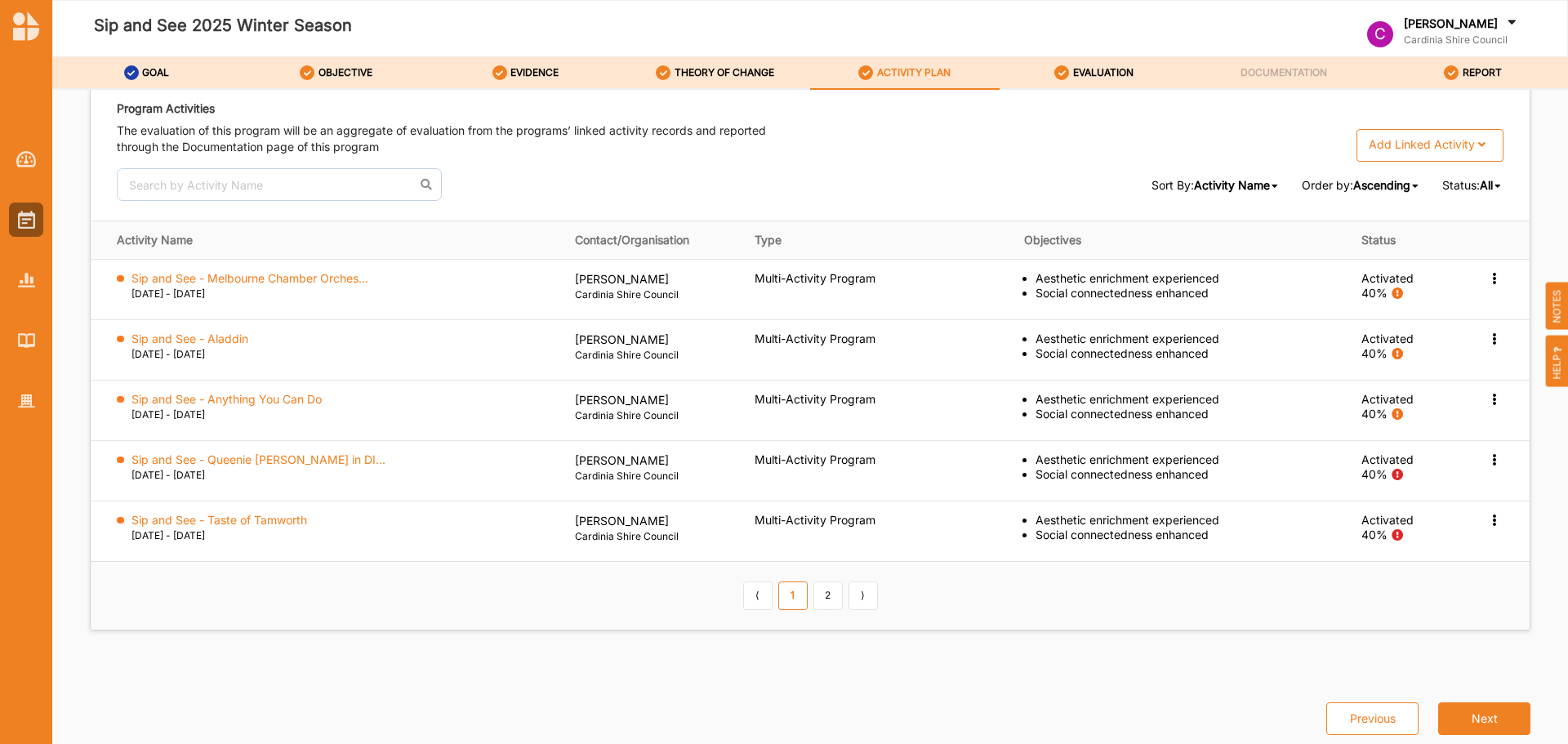
click at [1455, 705] on button "Next" at bounding box center [1484, 718] width 93 height 32
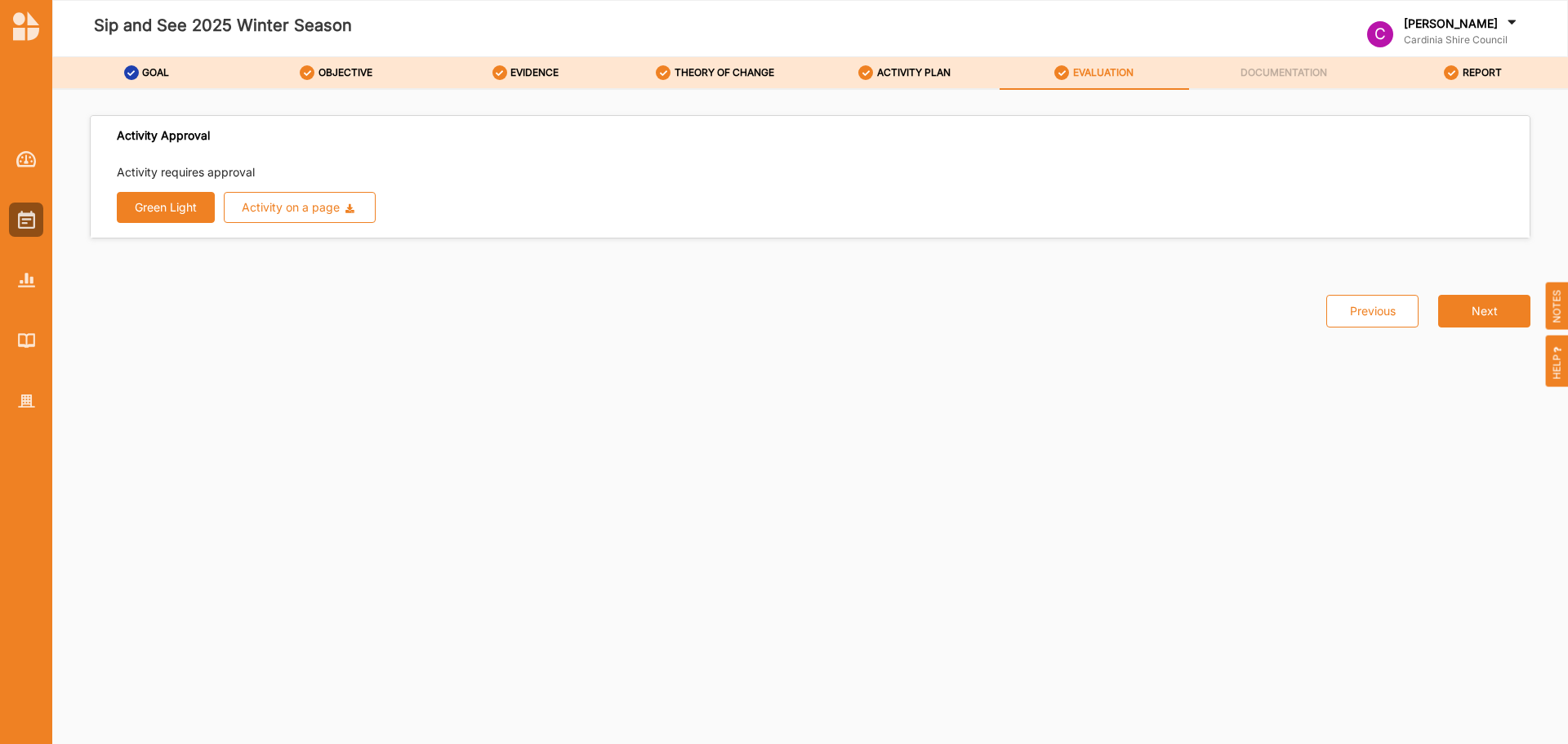
click at [190, 206] on button "Green Light" at bounding box center [166, 207] width 98 height 31
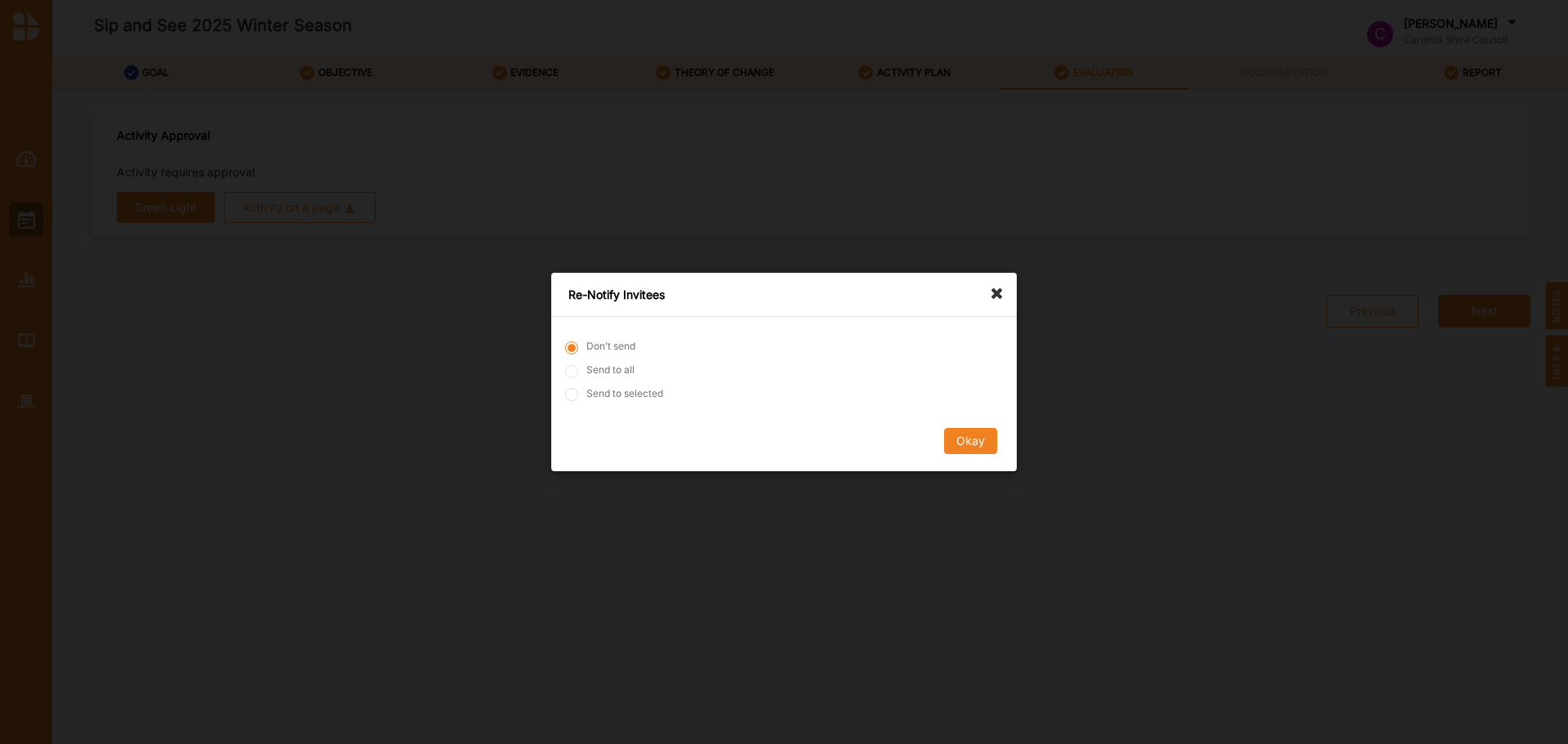
click at [981, 436] on button "Okay" at bounding box center [970, 440] width 53 height 26
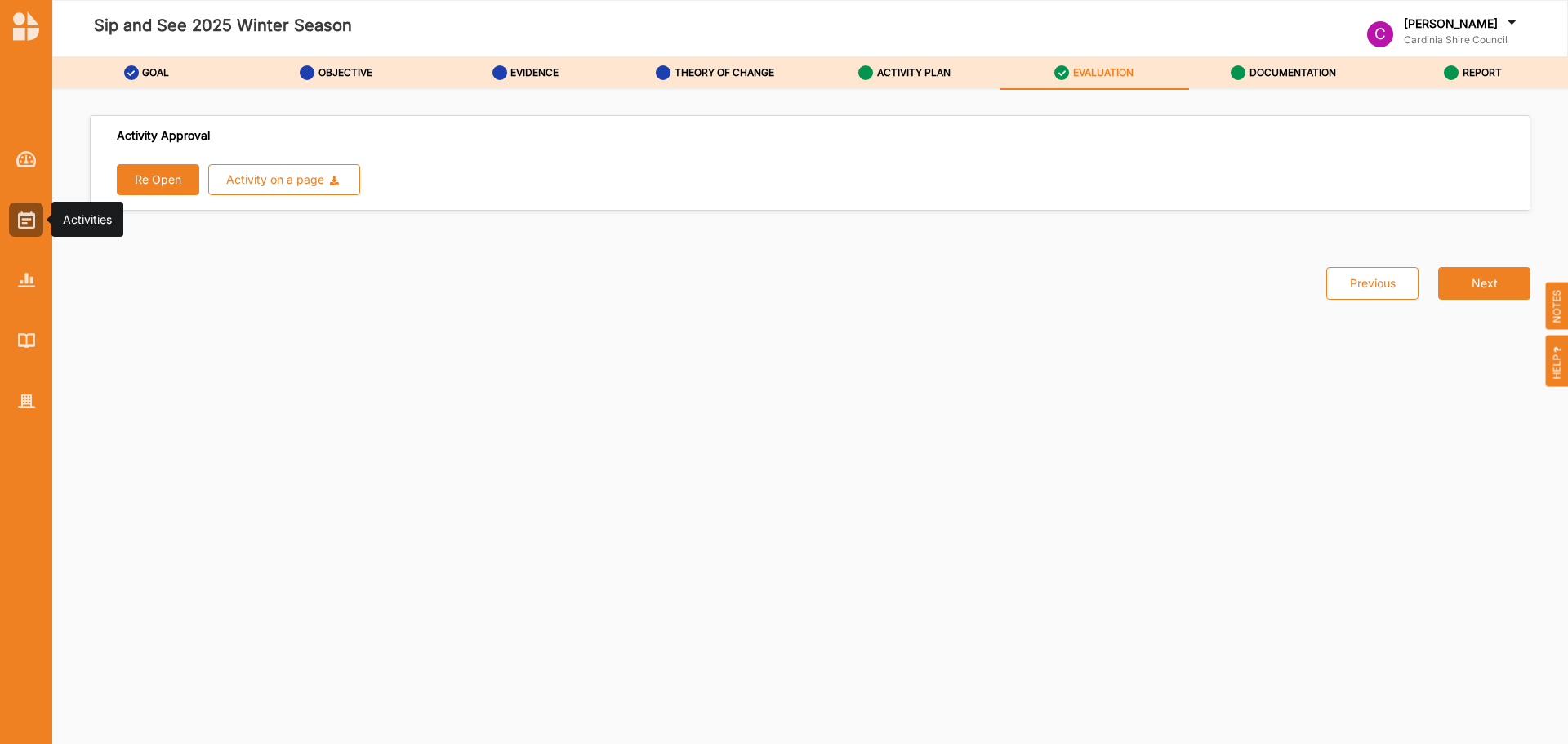
click at [39, 219] on div at bounding box center [26, 220] width 34 height 34
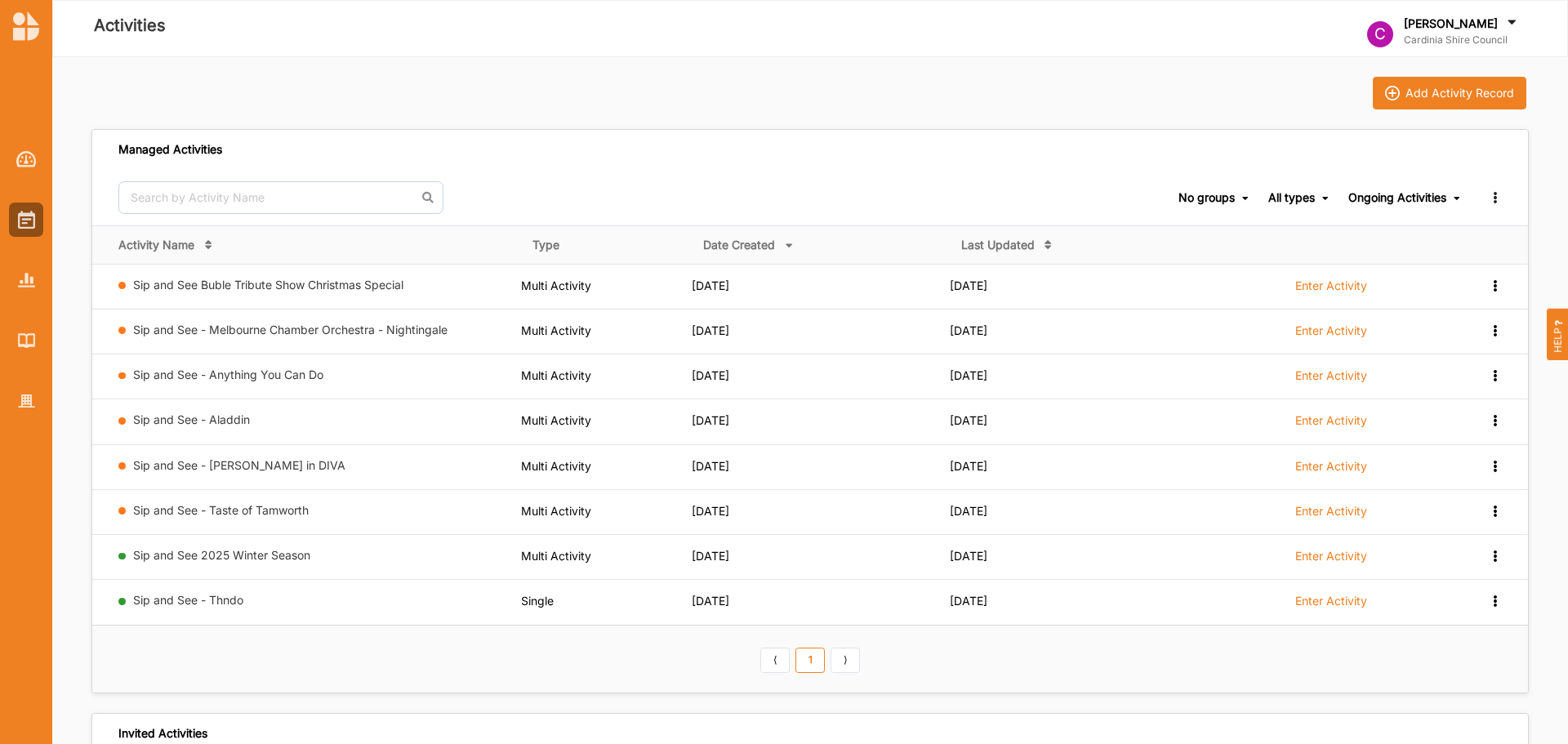
click at [251, 513] on link "Sip and See - Taste of Tamworth" at bounding box center [221, 509] width 176 height 13
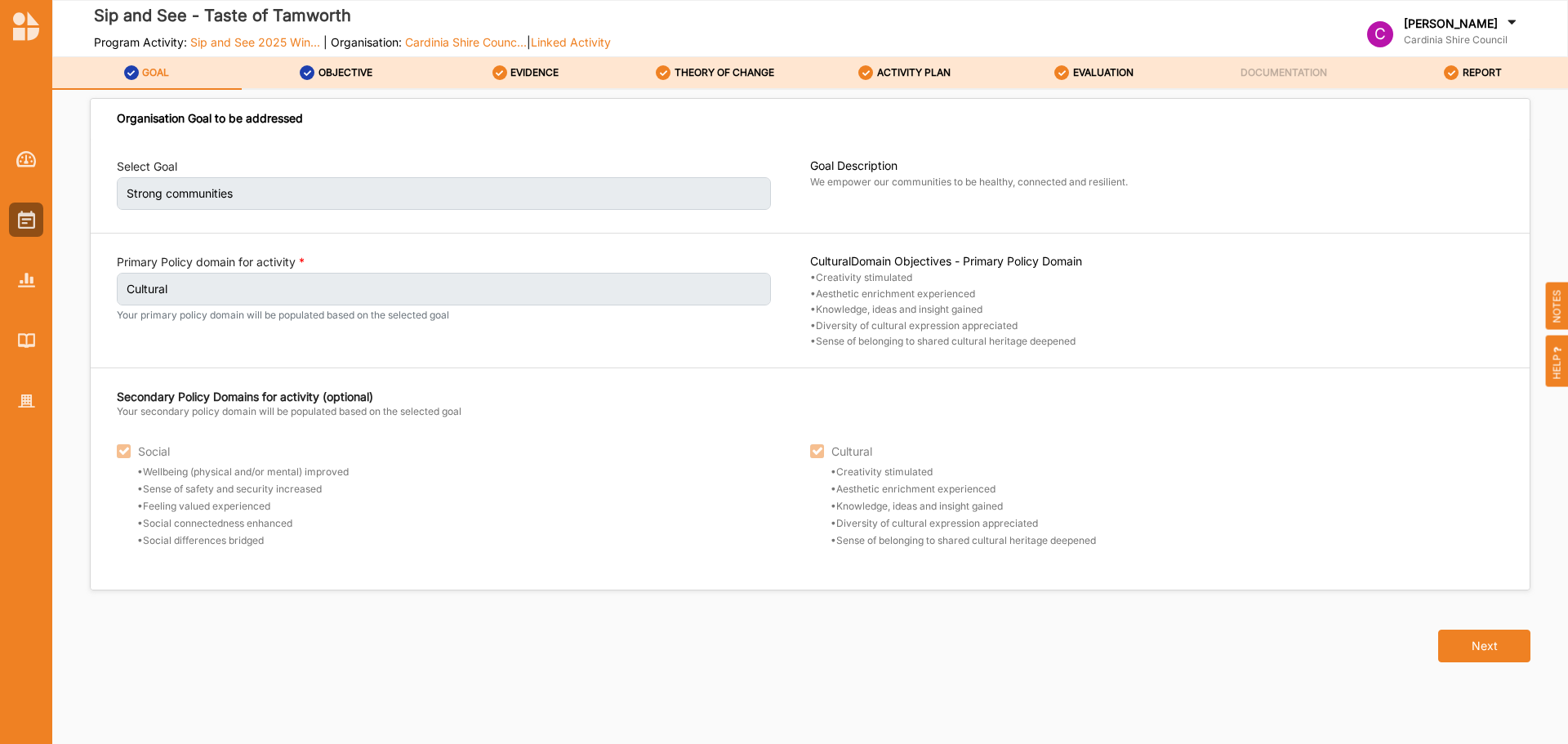
click at [538, 73] on label "EVIDENCE" at bounding box center [535, 73] width 49 height 13
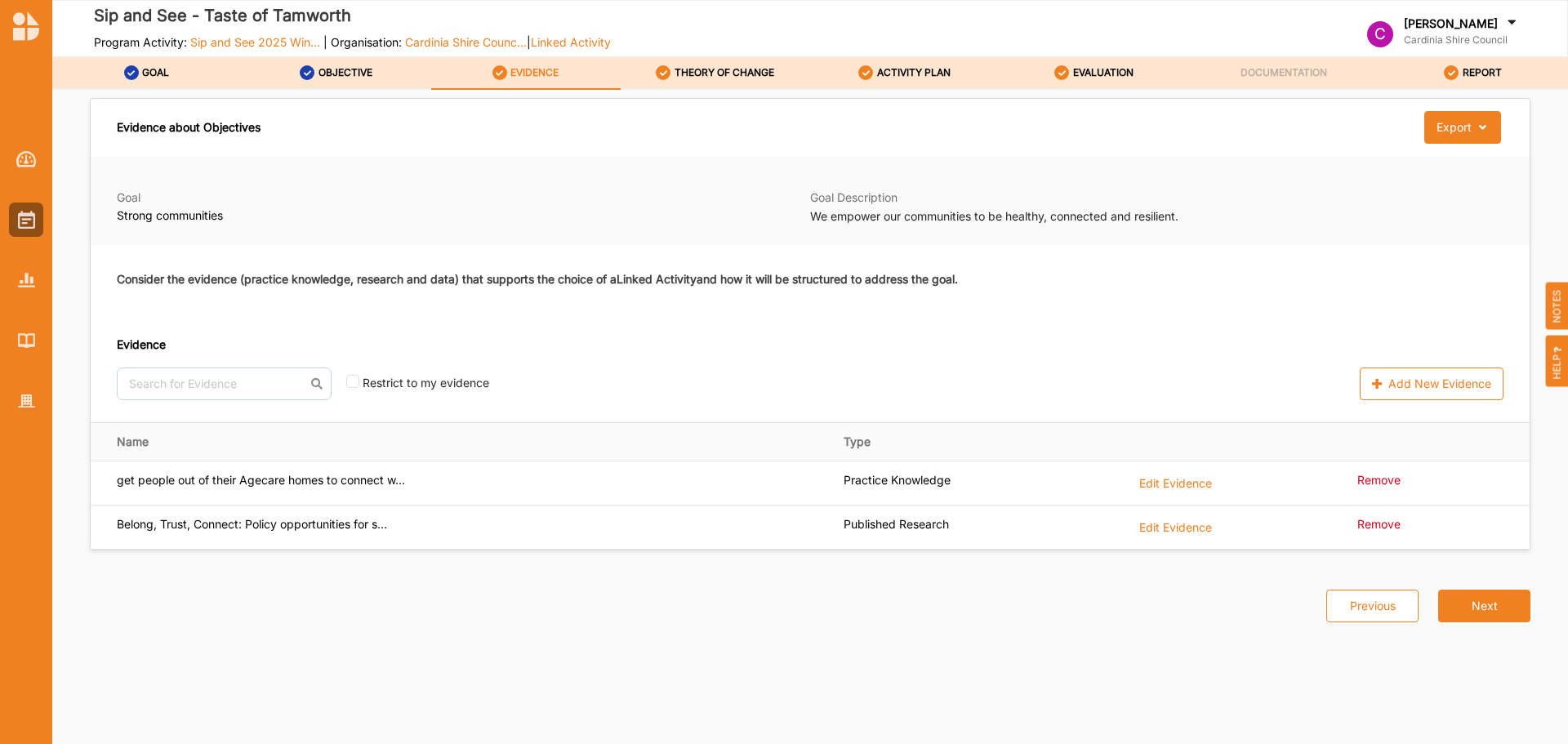
click at [735, 94] on div "Evidence about Objectives Export Download Evidence Goal Strong communities Goal…" at bounding box center [810, 421] width 1516 height 662
click at [758, 76] on label "THEORY OF CHANGE" at bounding box center [725, 73] width 100 height 13
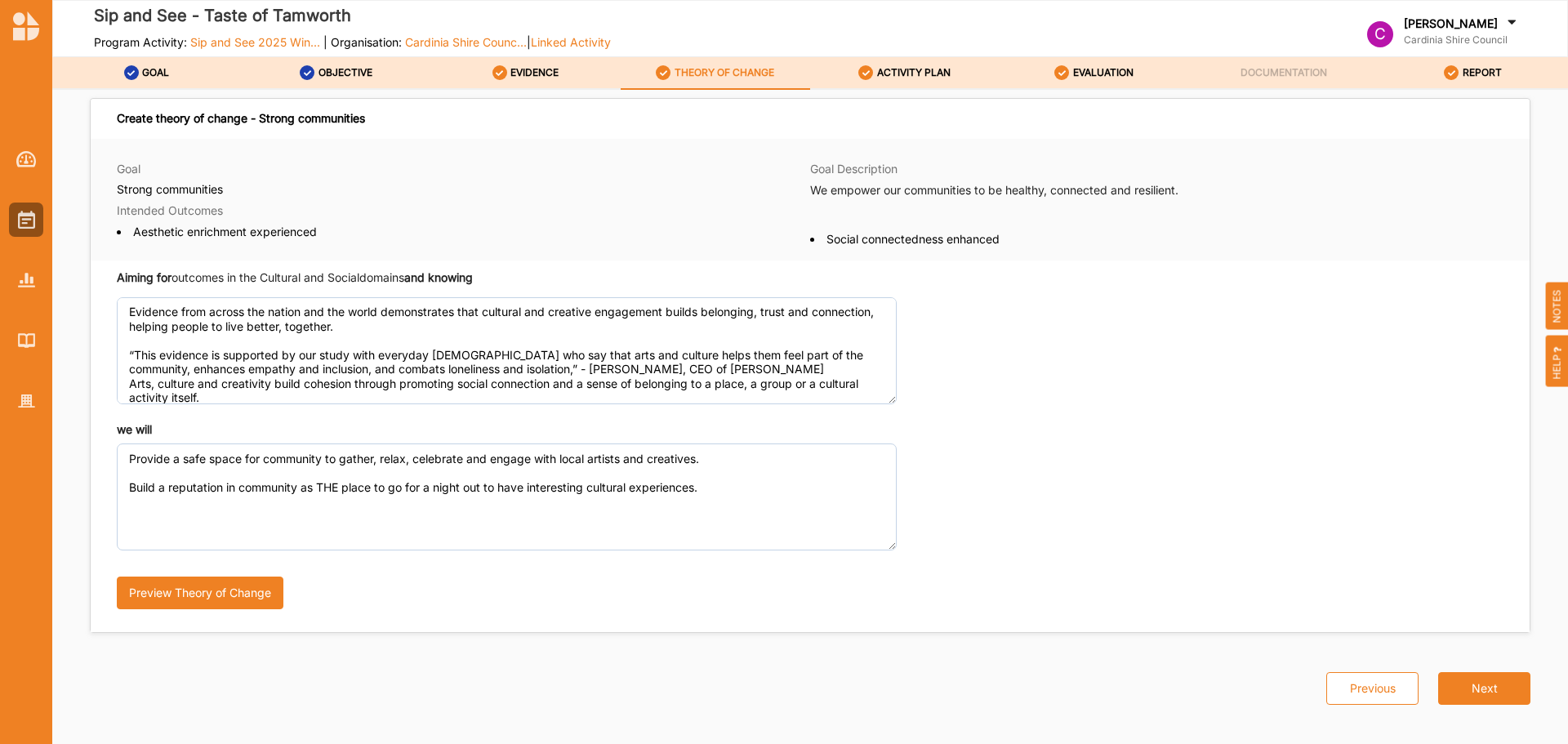
click at [892, 72] on label "ACTIVITY PLAN" at bounding box center [915, 73] width 74 height 13
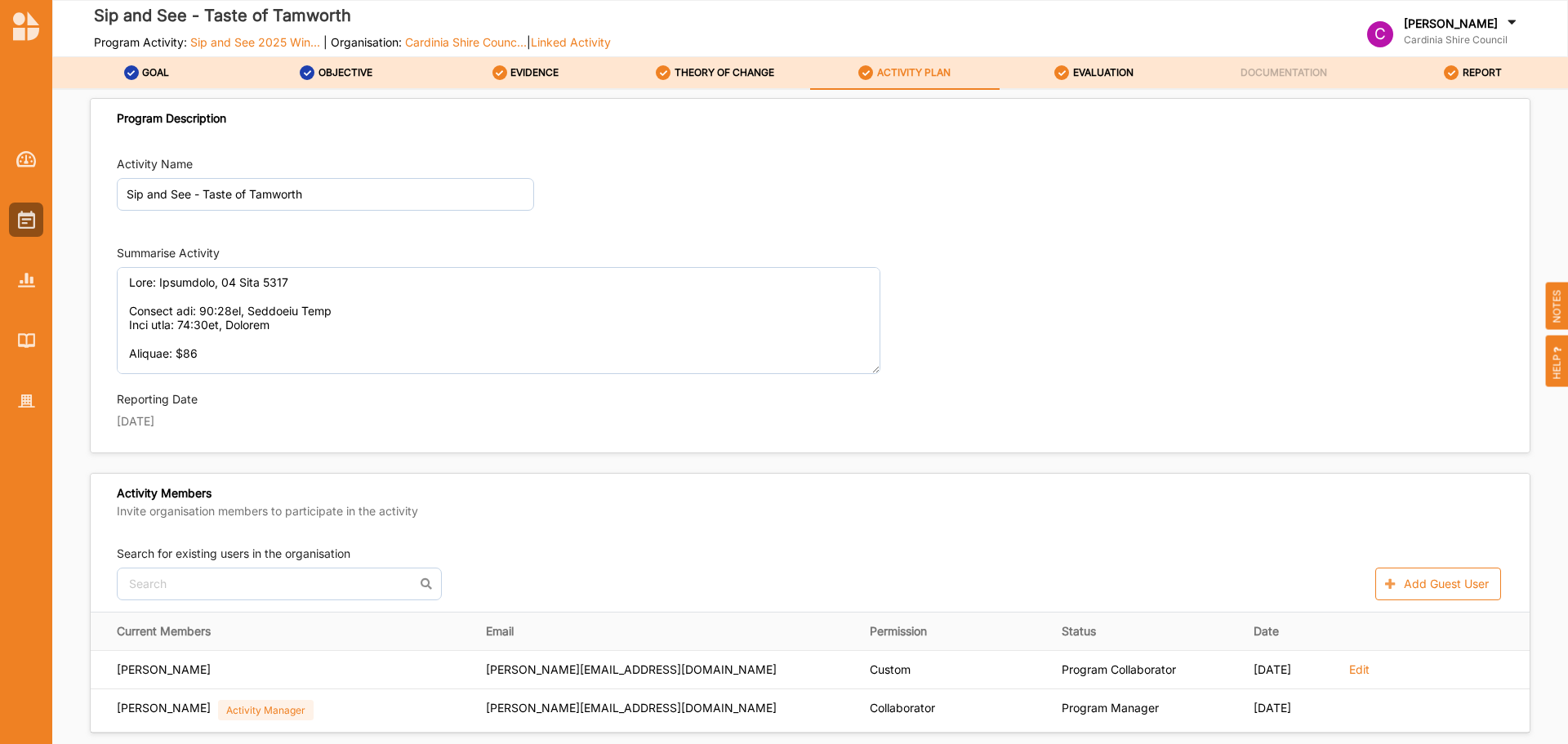
click at [1095, 69] on label "EVALUATION" at bounding box center [1103, 73] width 60 height 13
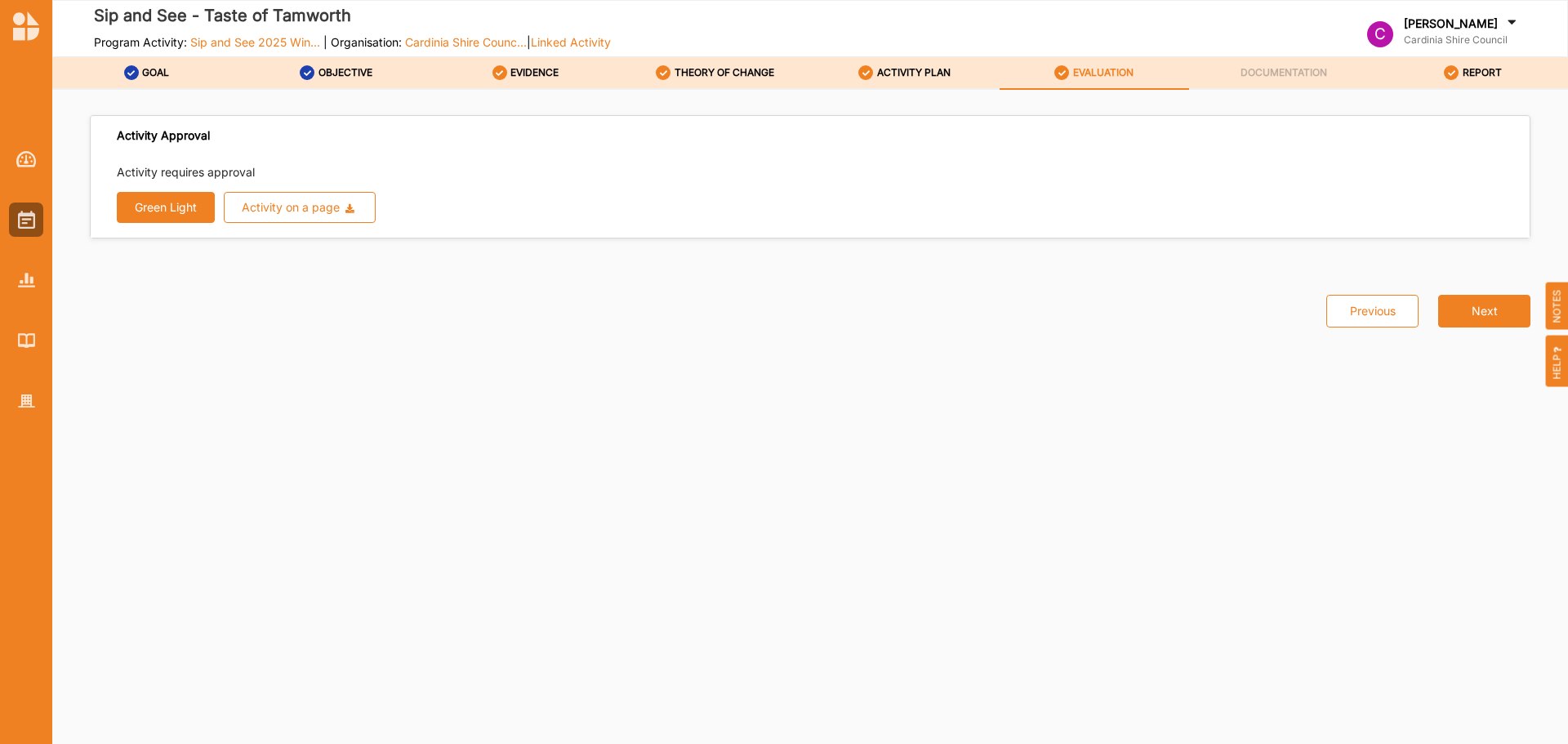
click at [165, 199] on button "Green Light" at bounding box center [166, 207] width 98 height 31
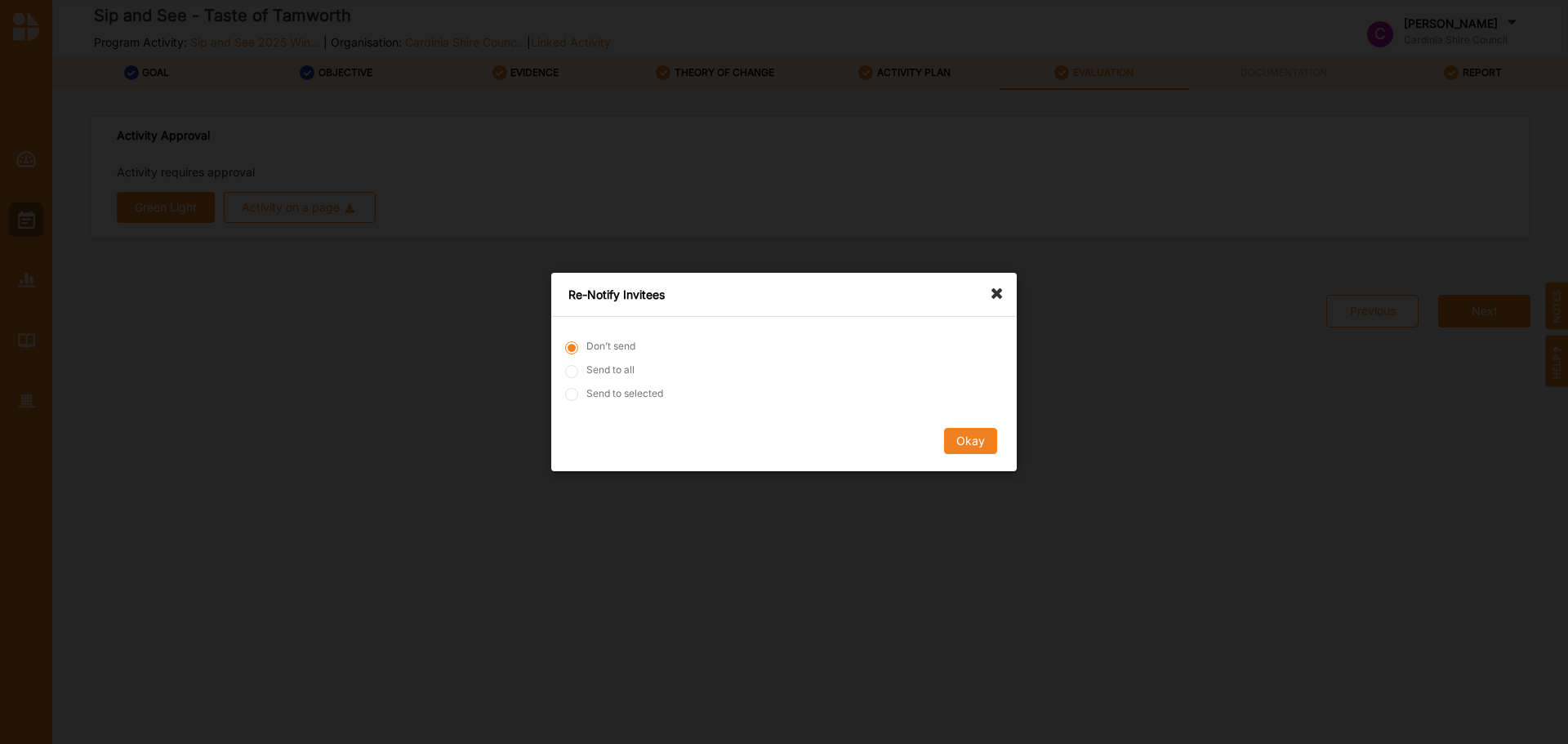
click at [987, 438] on button "Okay" at bounding box center [970, 440] width 53 height 26
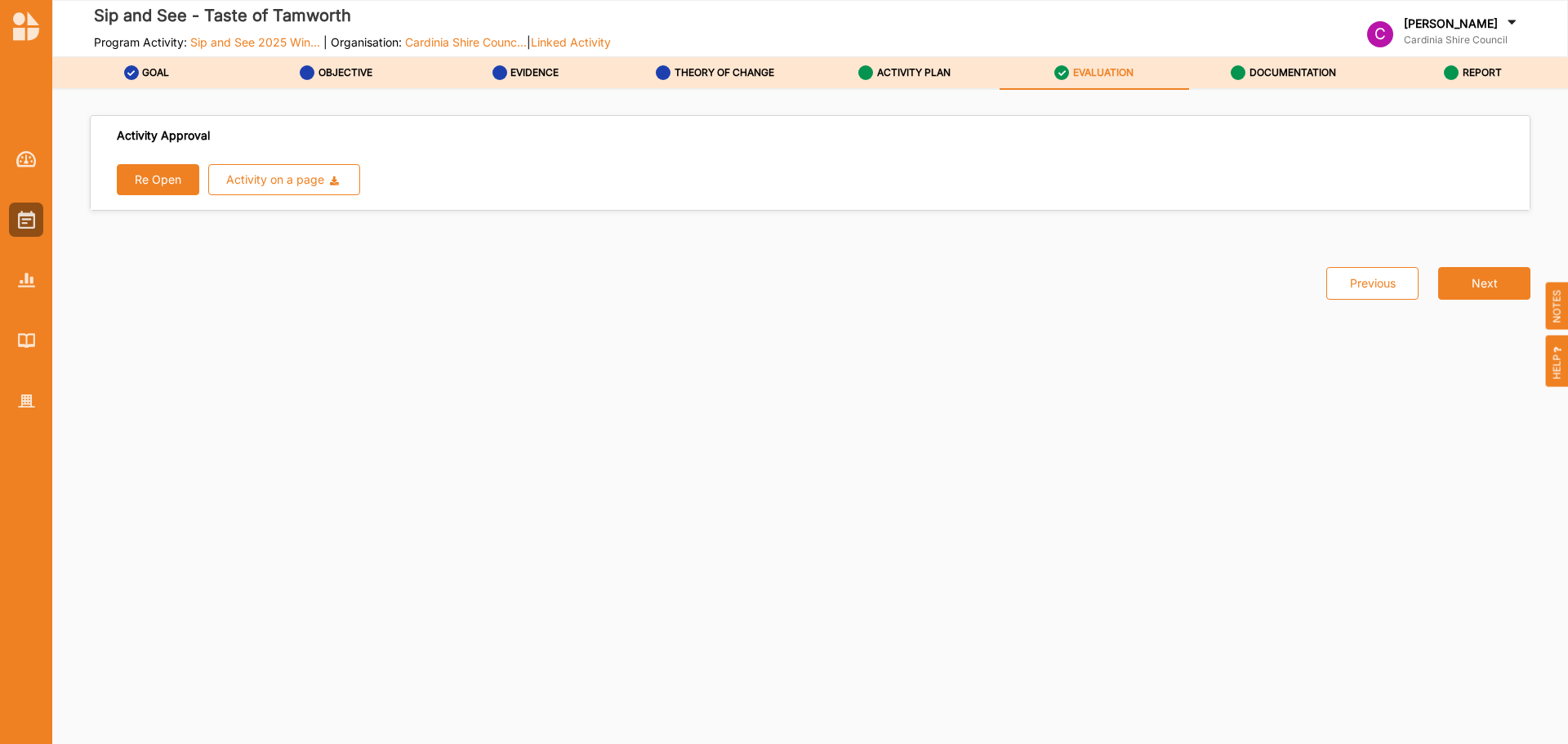
click at [946, 85] on div "ACTIVITY PLAN" at bounding box center [905, 72] width 93 height 30
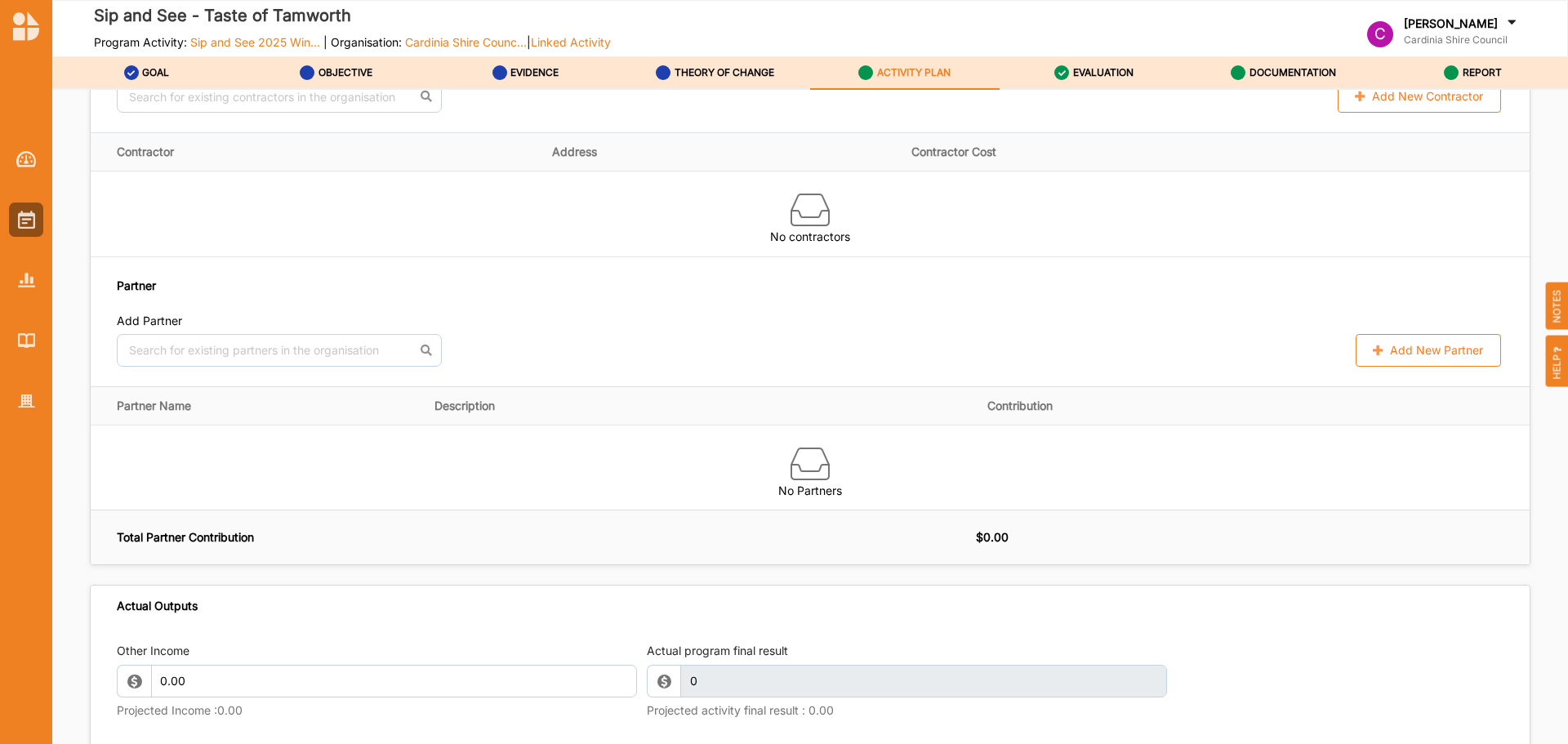
scroll to position [1710, 0]
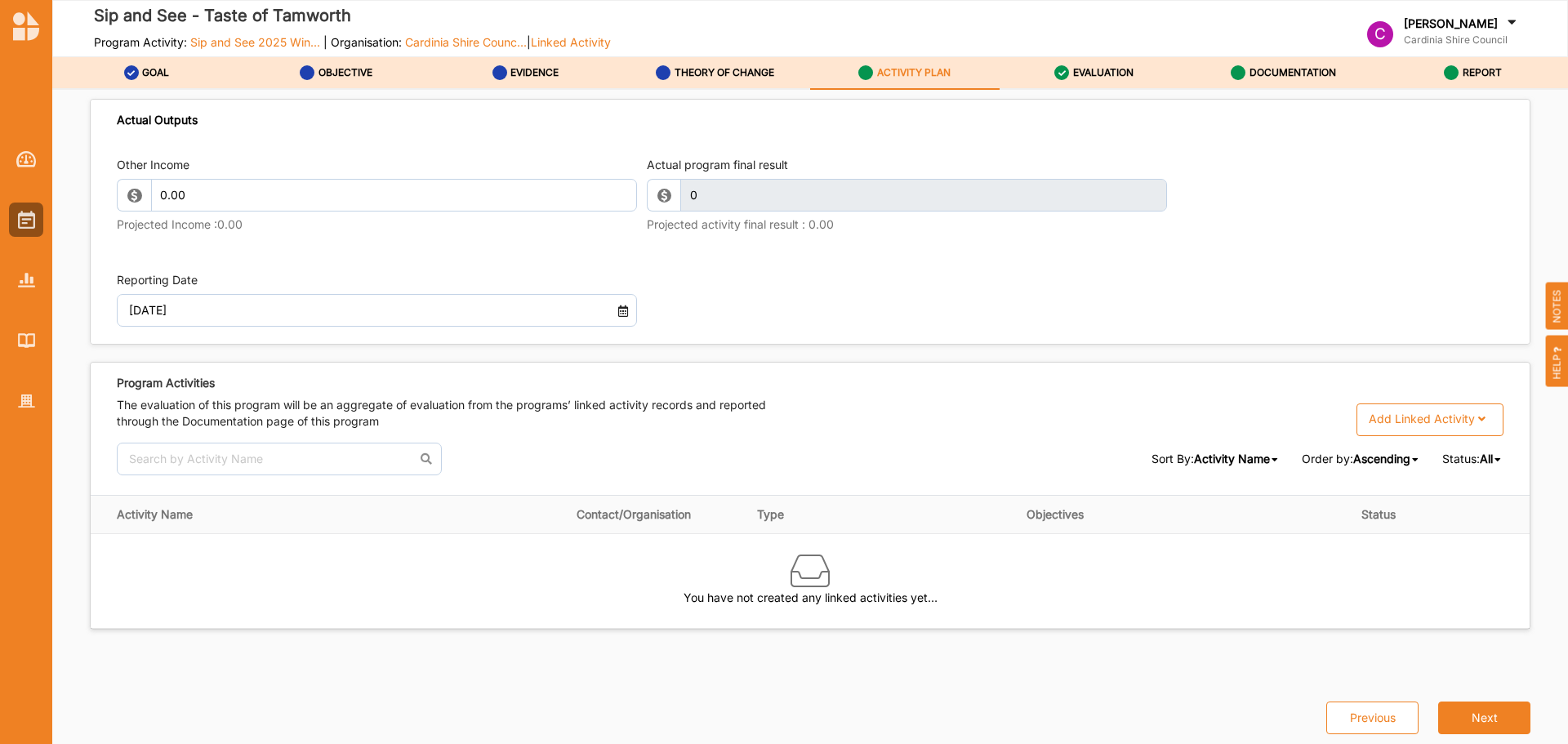
click at [1484, 719] on button "Next" at bounding box center [1484, 717] width 93 height 32
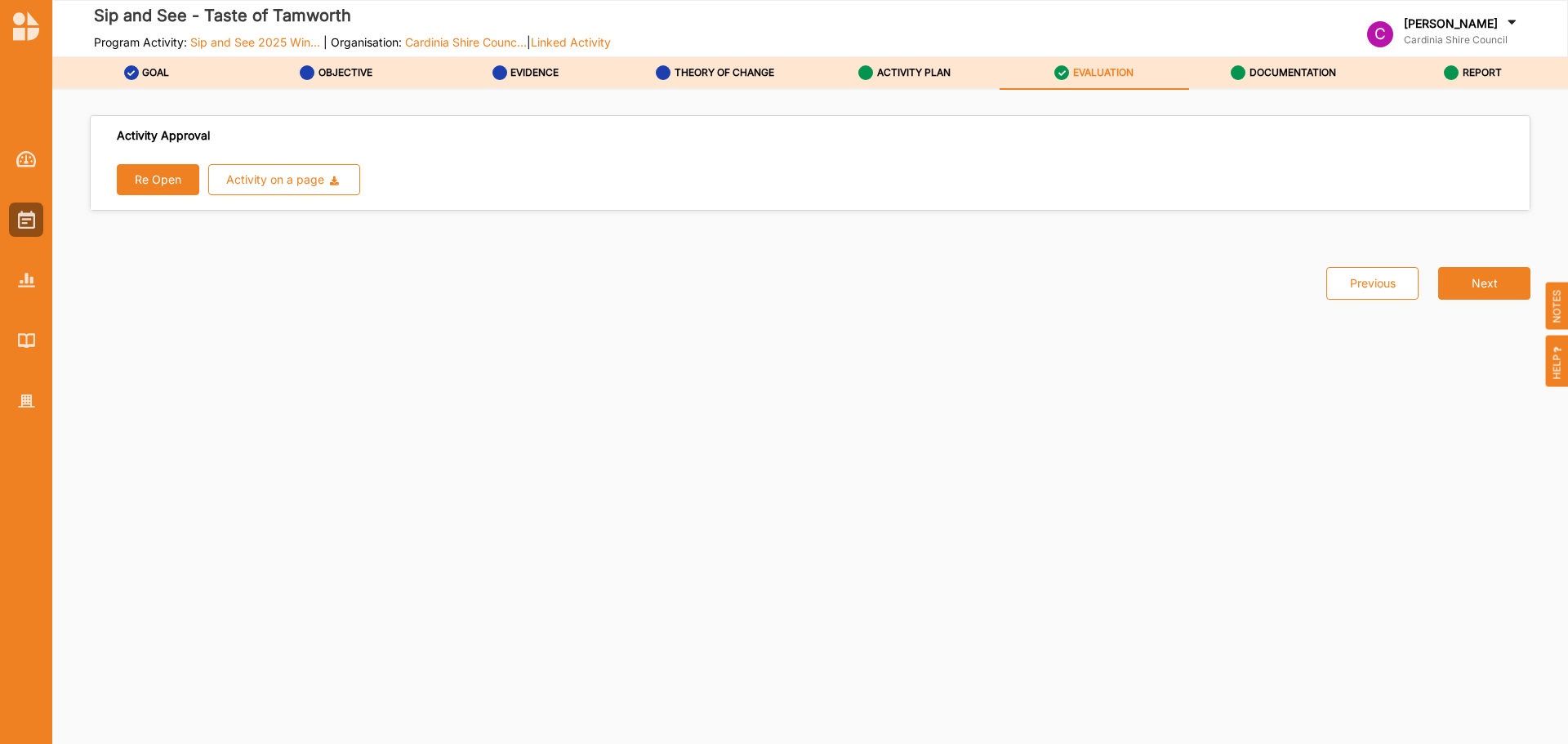
click at [176, 185] on button "Re Open" at bounding box center [158, 179] width 83 height 31
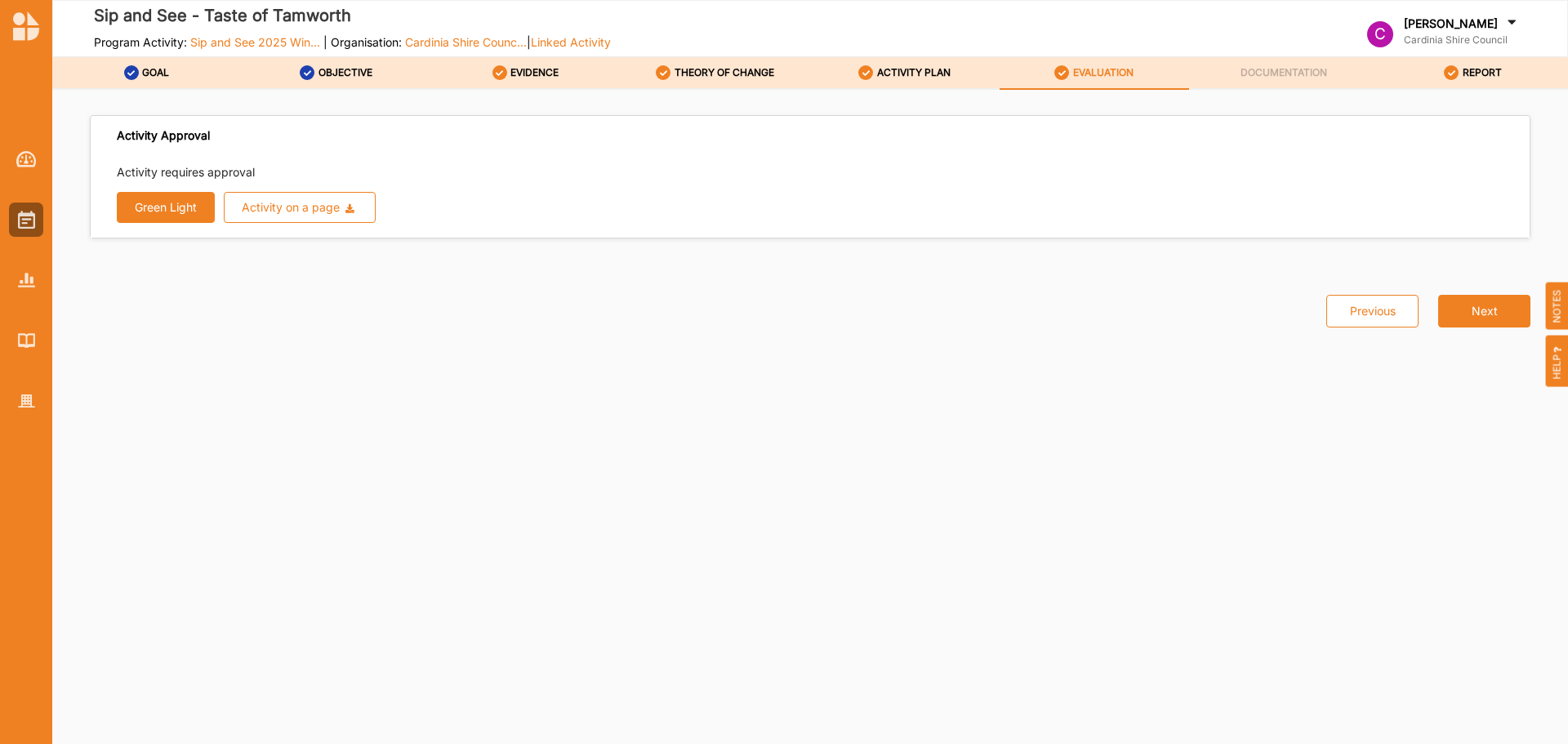
click at [155, 207] on button "Green Light" at bounding box center [166, 207] width 98 height 31
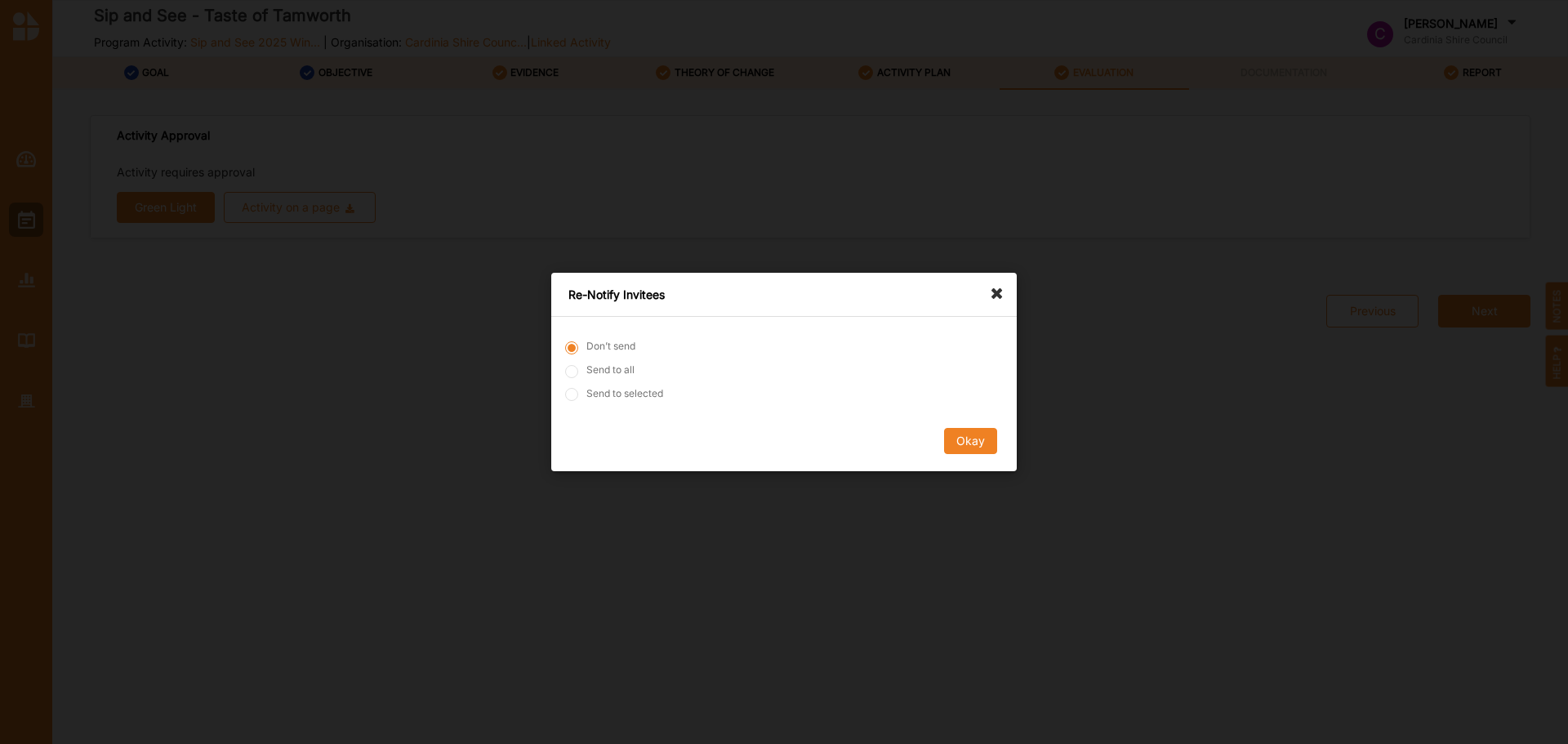
click at [976, 444] on button "Okay" at bounding box center [970, 440] width 53 height 26
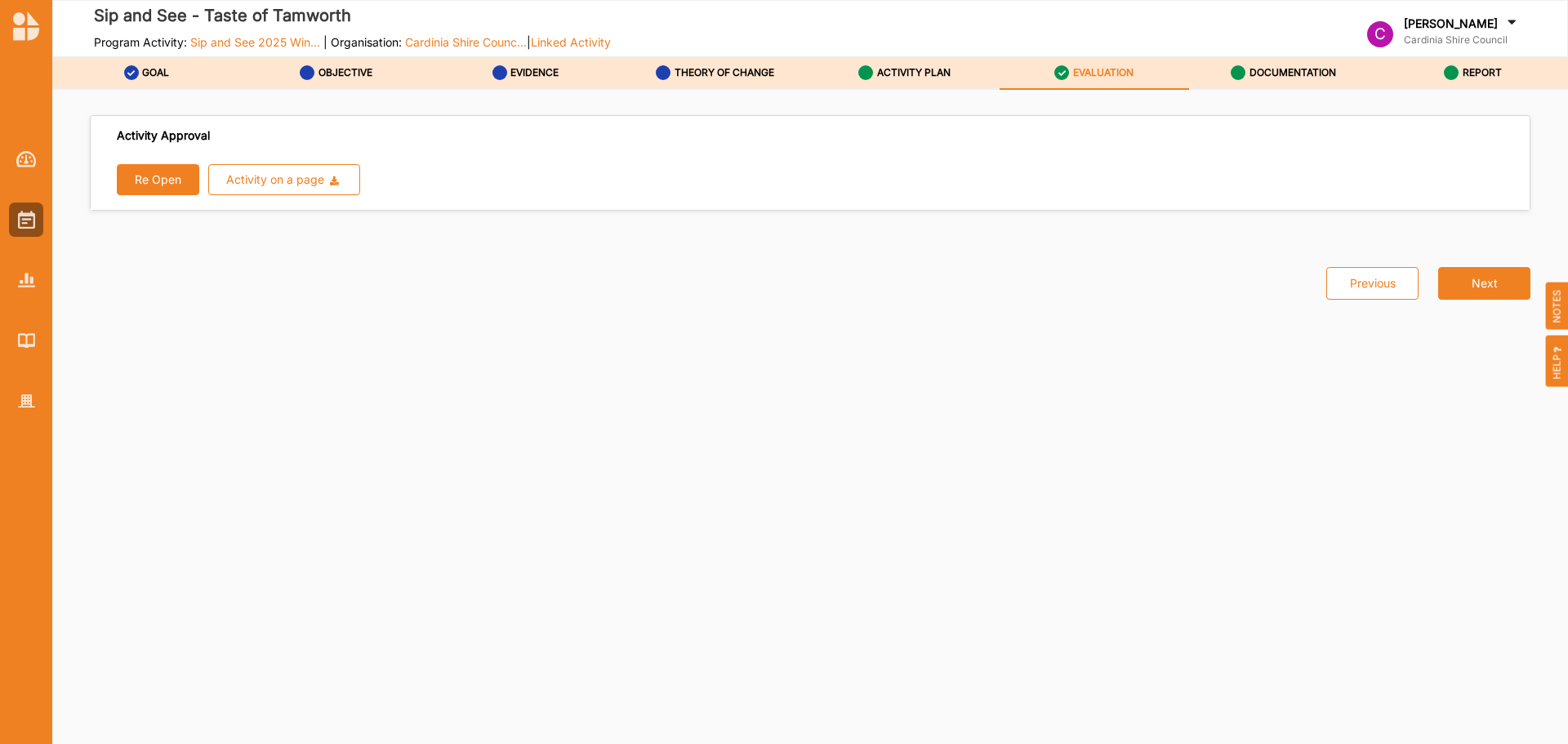
click at [1275, 77] on label "DOCUMENTATION" at bounding box center [1293, 73] width 86 height 13
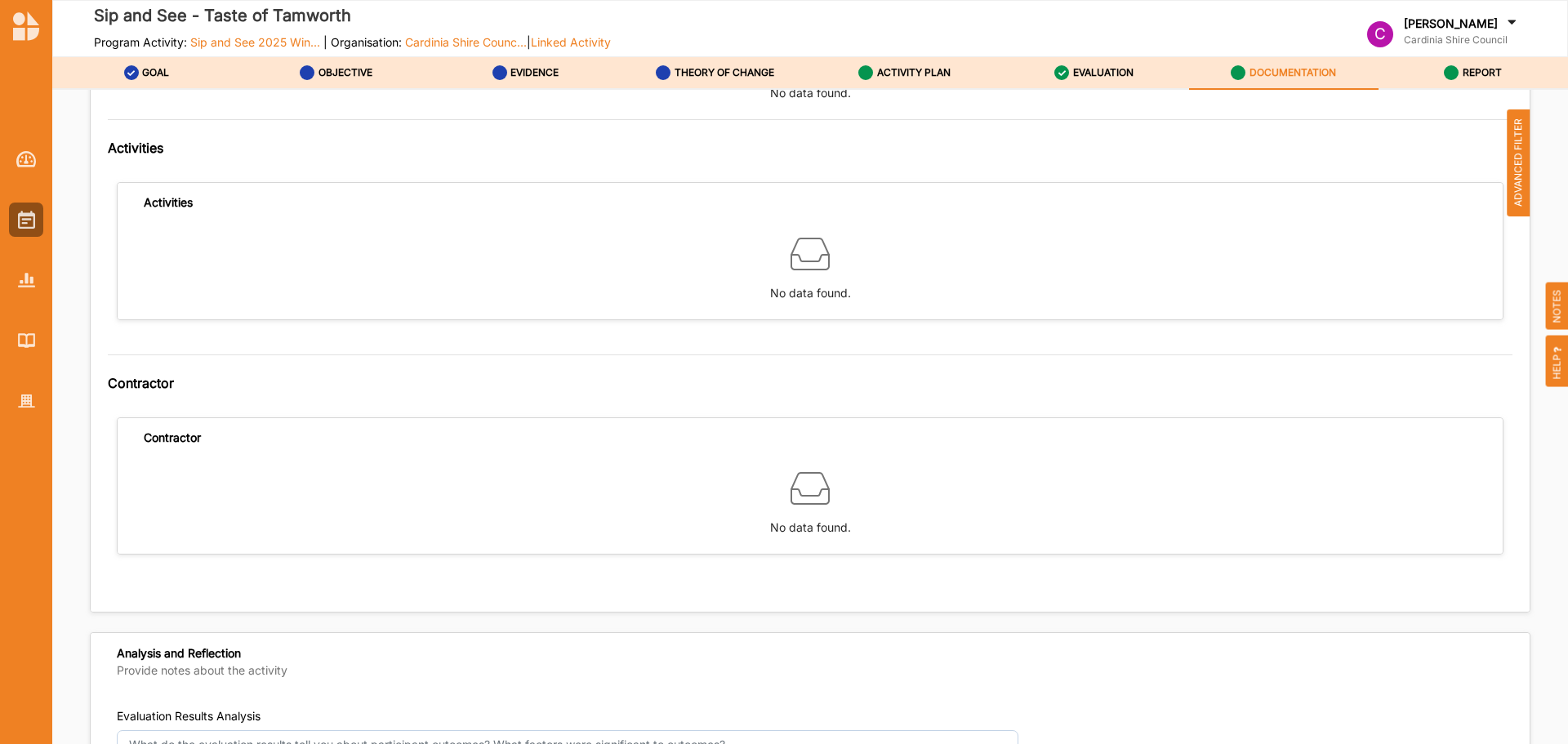
scroll to position [1796, 0]
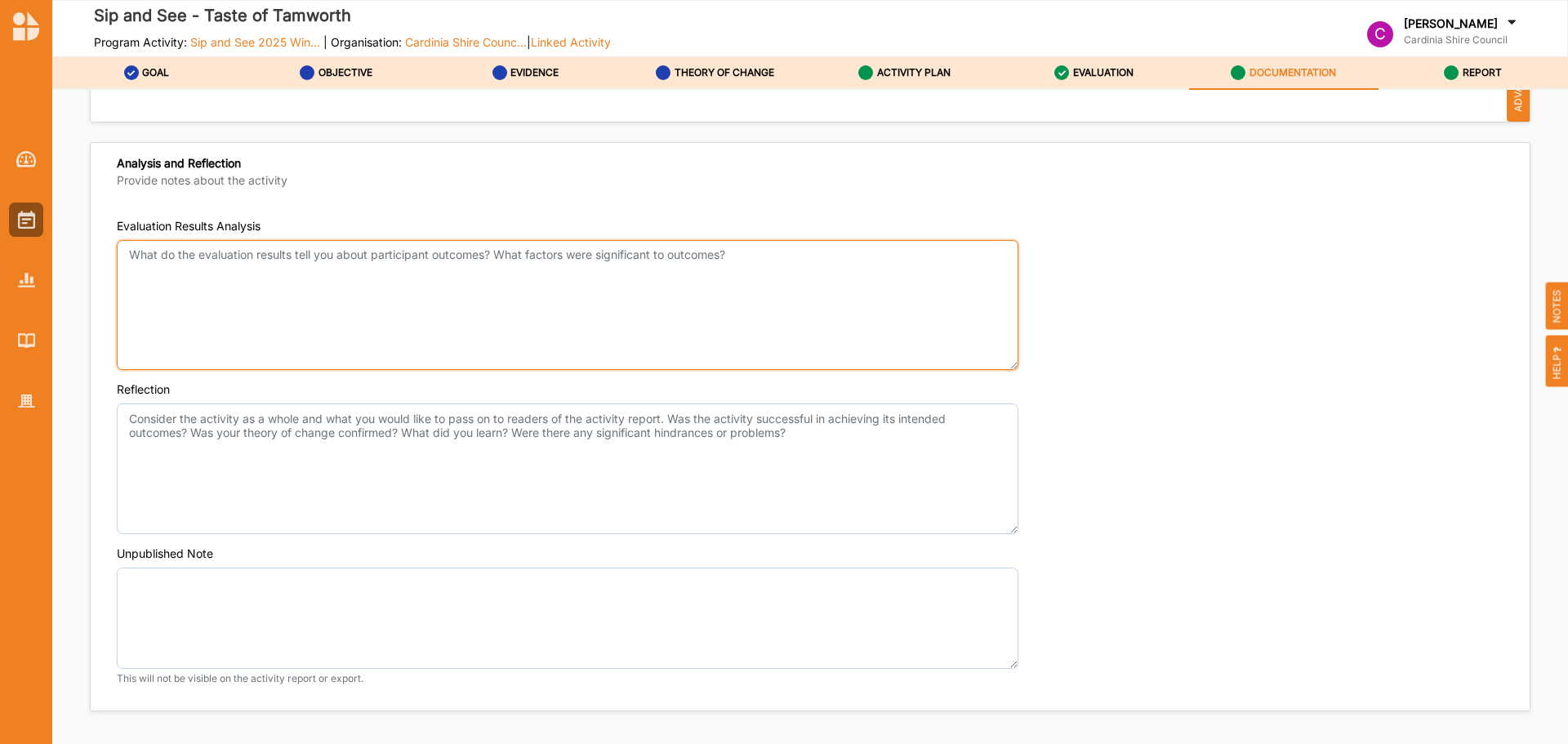
click at [536, 313] on textarea "Evaluation Results Analysis" at bounding box center [568, 305] width 902 height 130
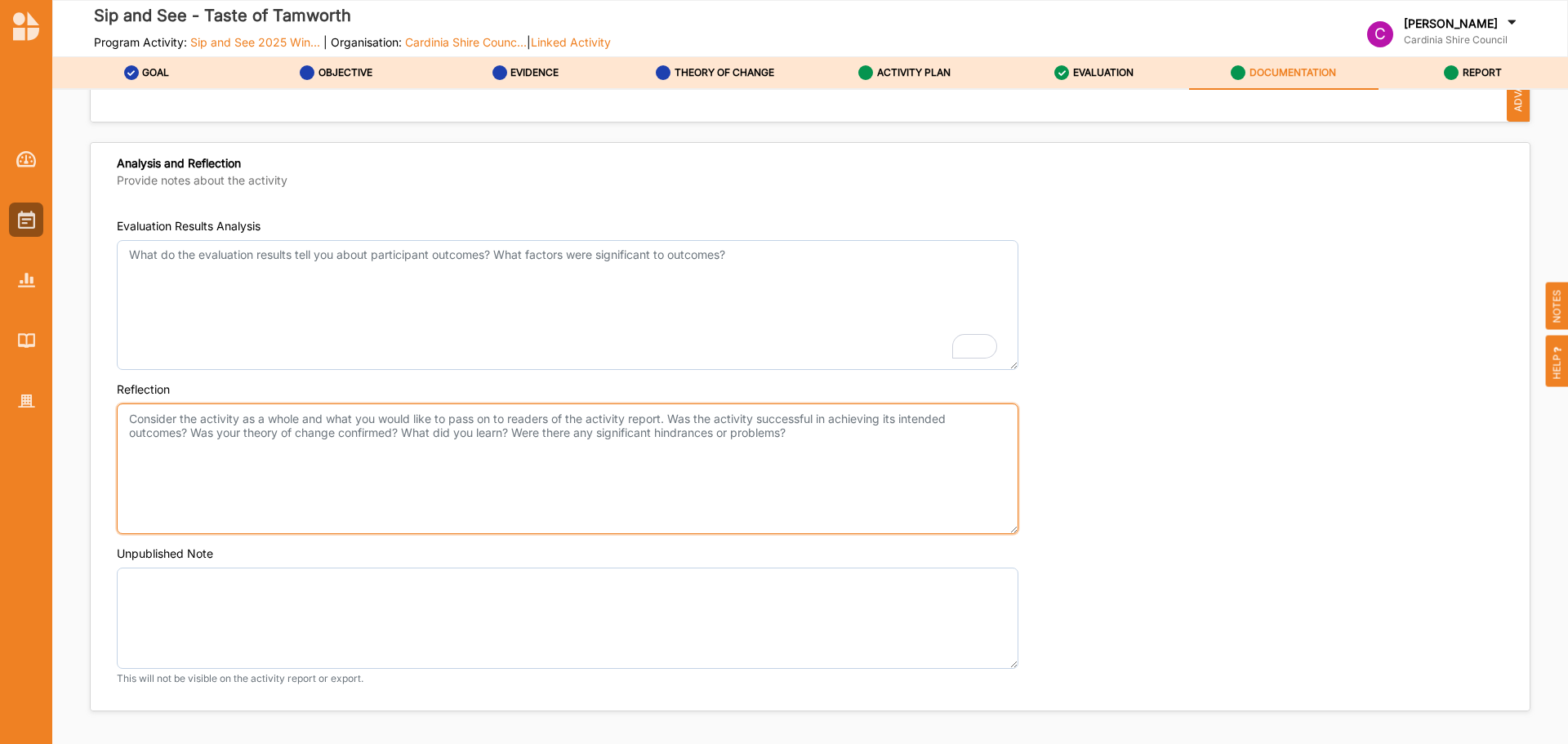
click at [336, 452] on textarea "Reflection" at bounding box center [568, 468] width 902 height 130
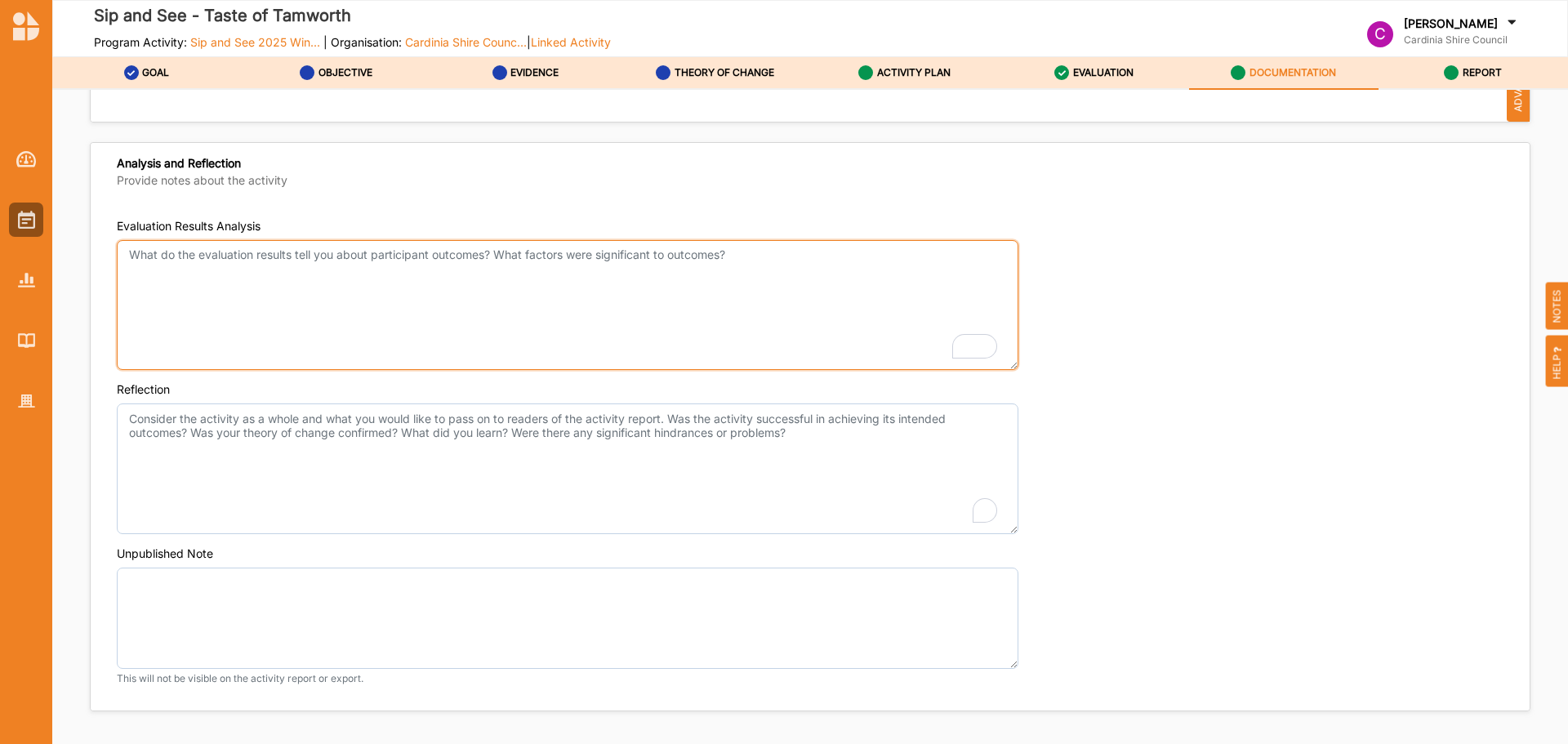
click at [339, 322] on textarea "Evaluation Results Analysis" at bounding box center [568, 305] width 902 height 130
drag, startPoint x: 455, startPoint y: 296, endPoint x: 442, endPoint y: 295, distance: 13.0
click at [455, 296] on textarea "Evaluation Results Analysis" at bounding box center [568, 305] width 902 height 130
